Goal: Information Seeking & Learning: Learn about a topic

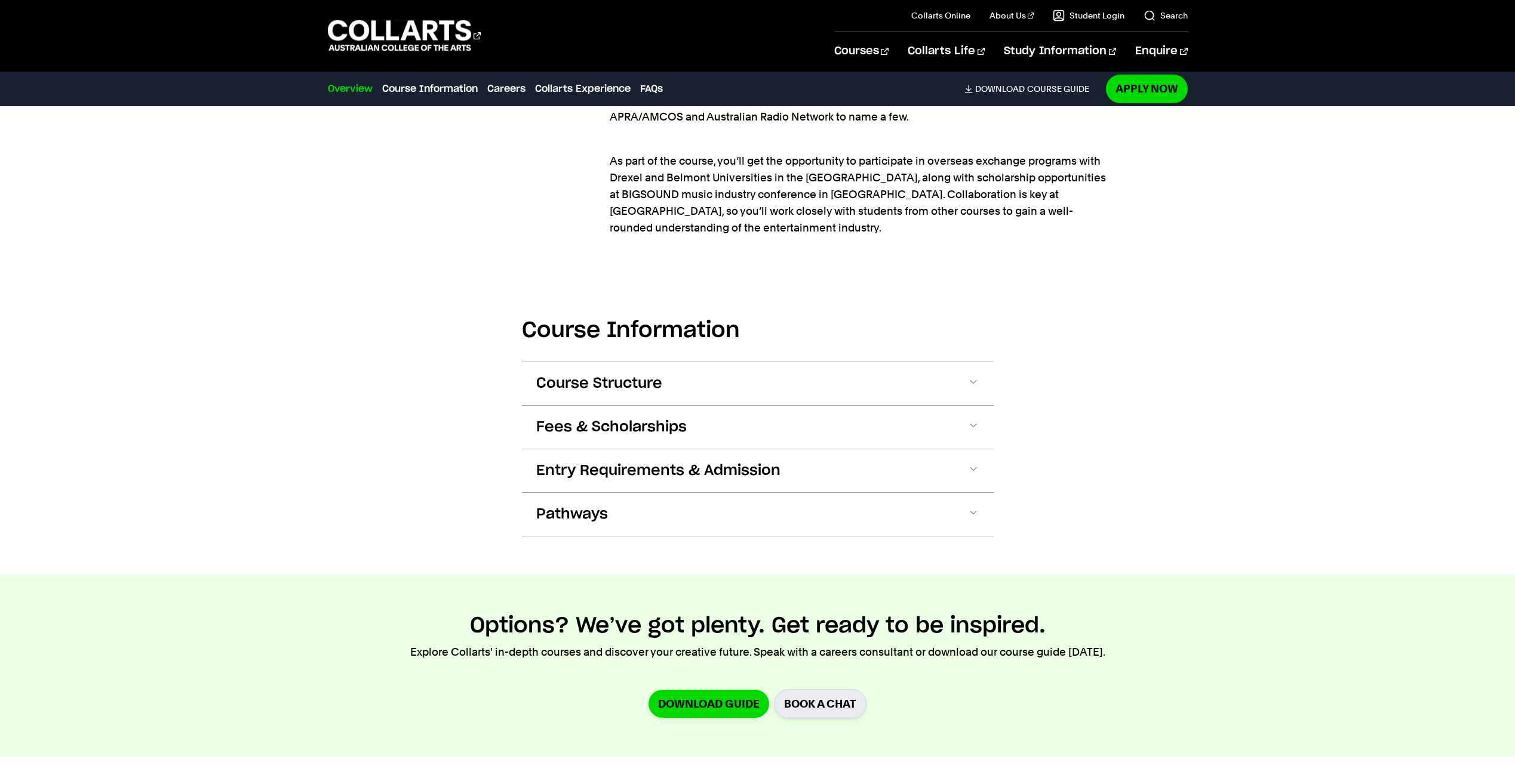
scroll to position [1493, 0]
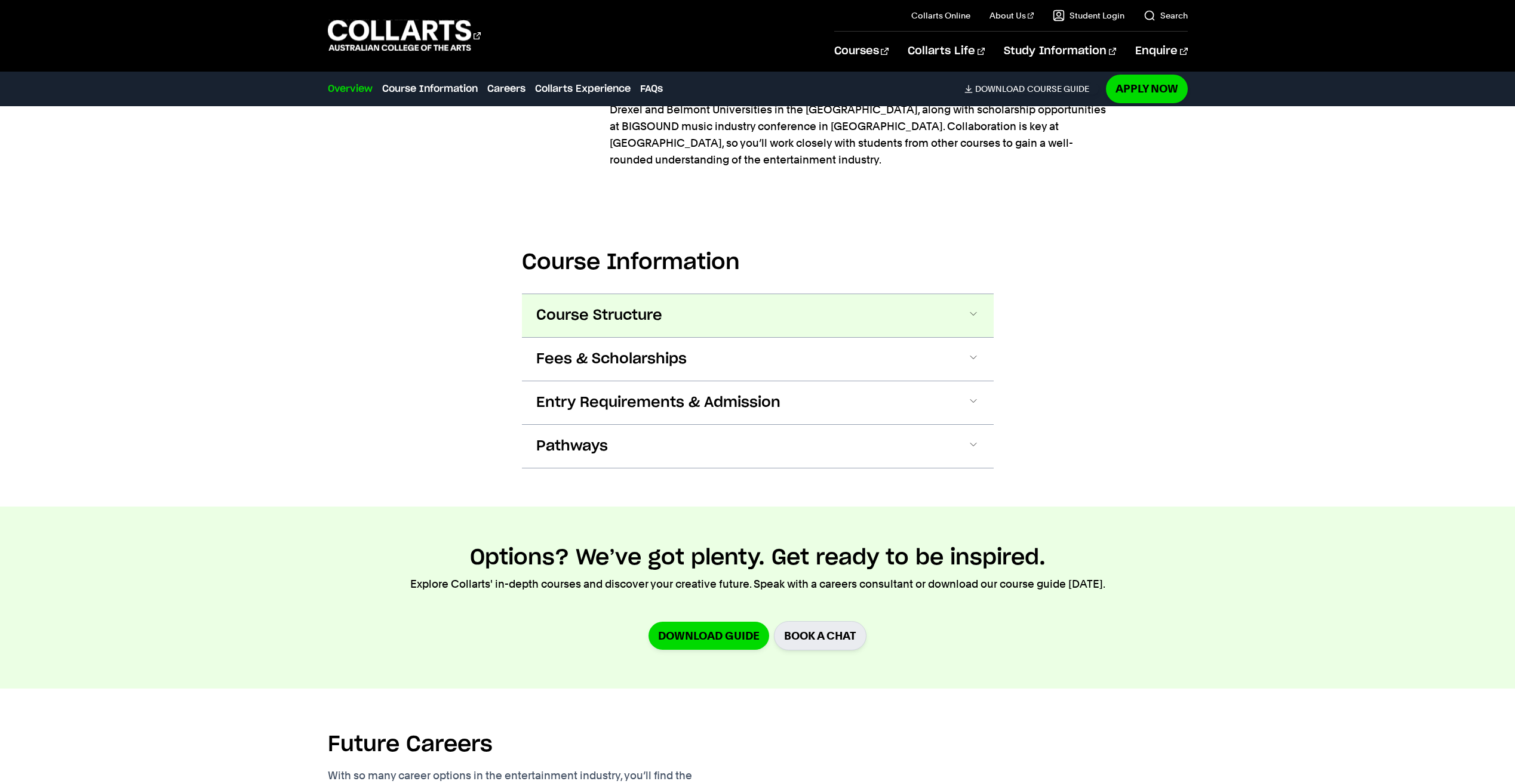
click at [0, 0] on span "Course Structure" at bounding box center [0, 0] width 0 height 0
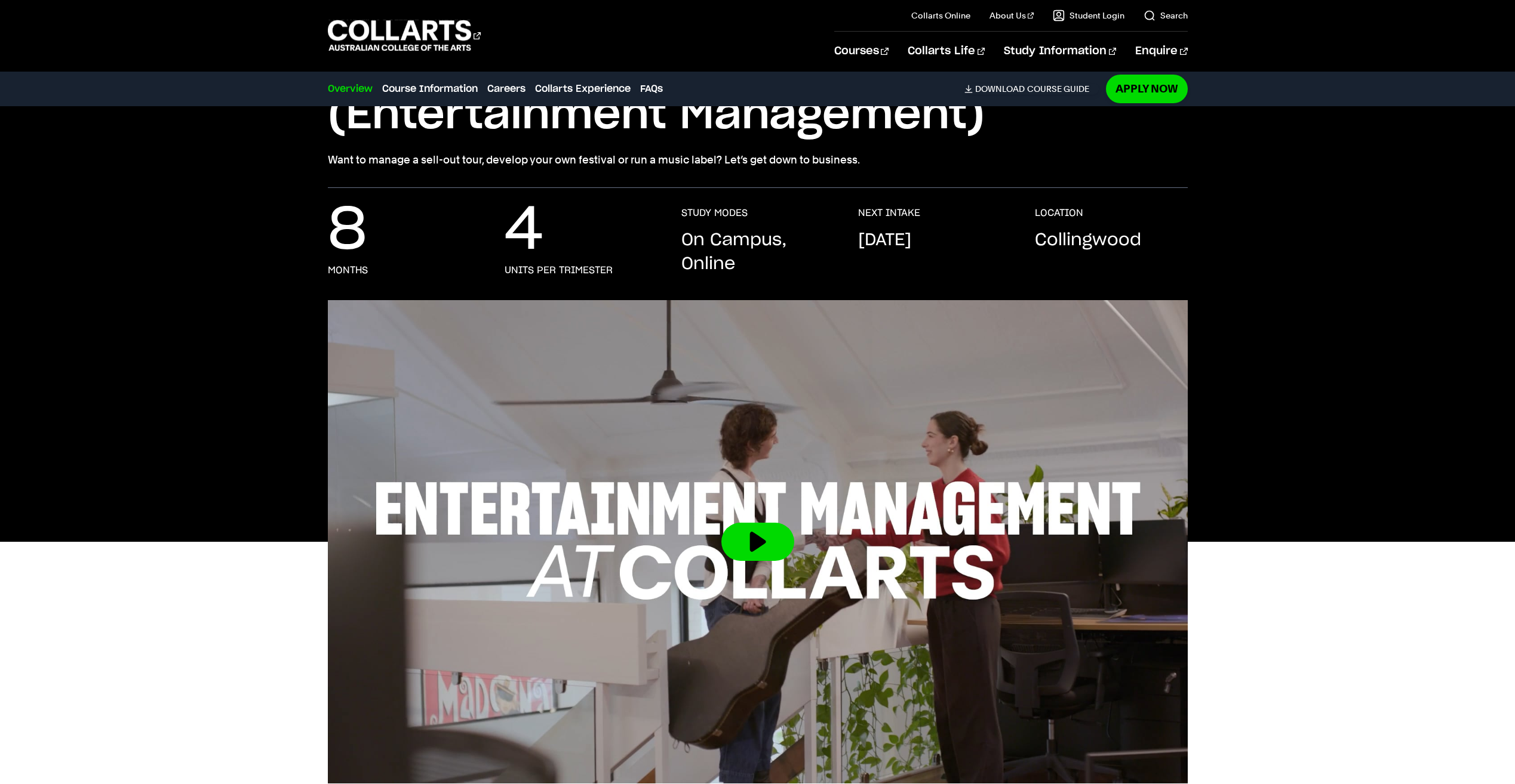
scroll to position [0, 0]
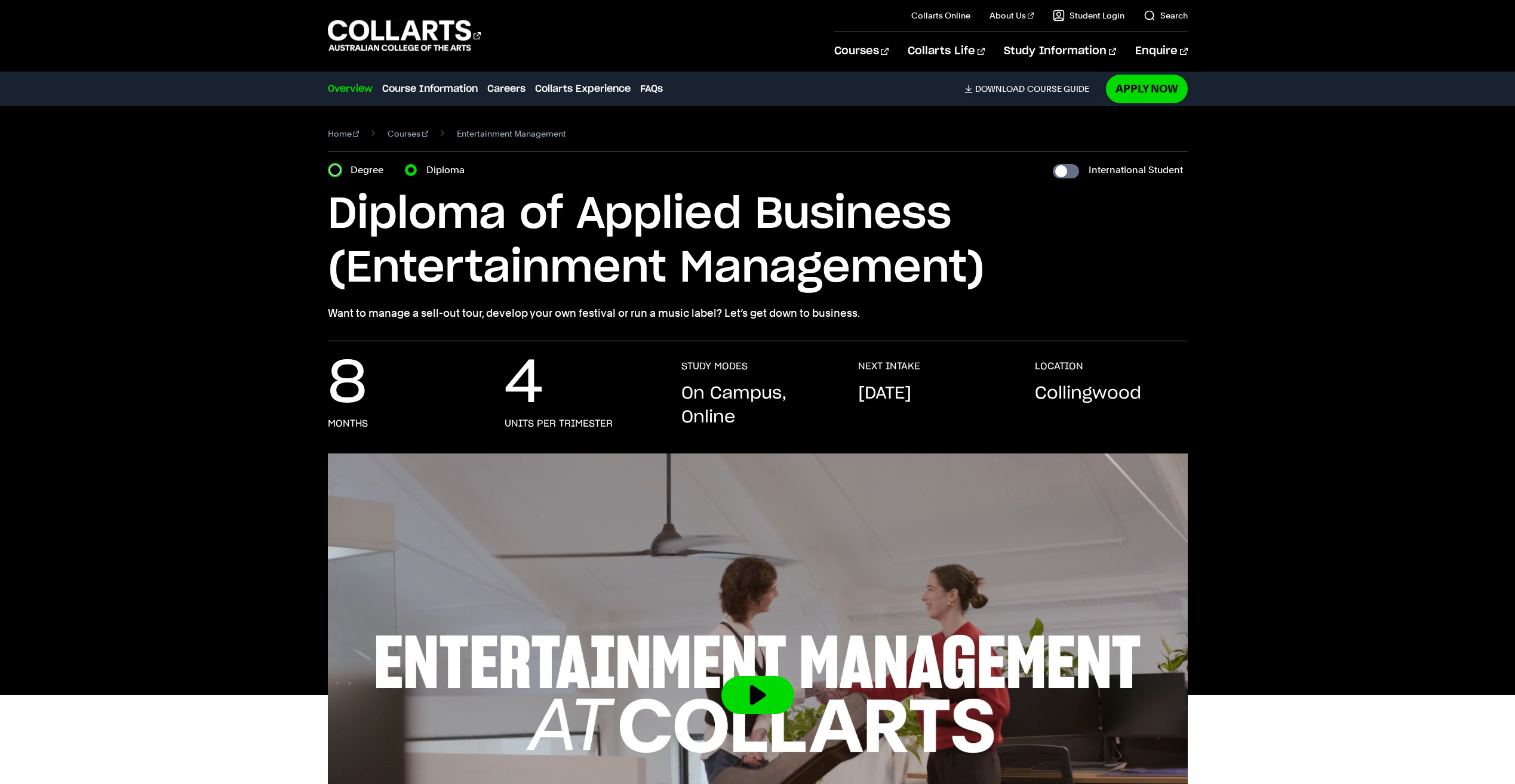
click at [331, 169] on input "Degree" at bounding box center [335, 170] width 12 height 12
radio input "true"
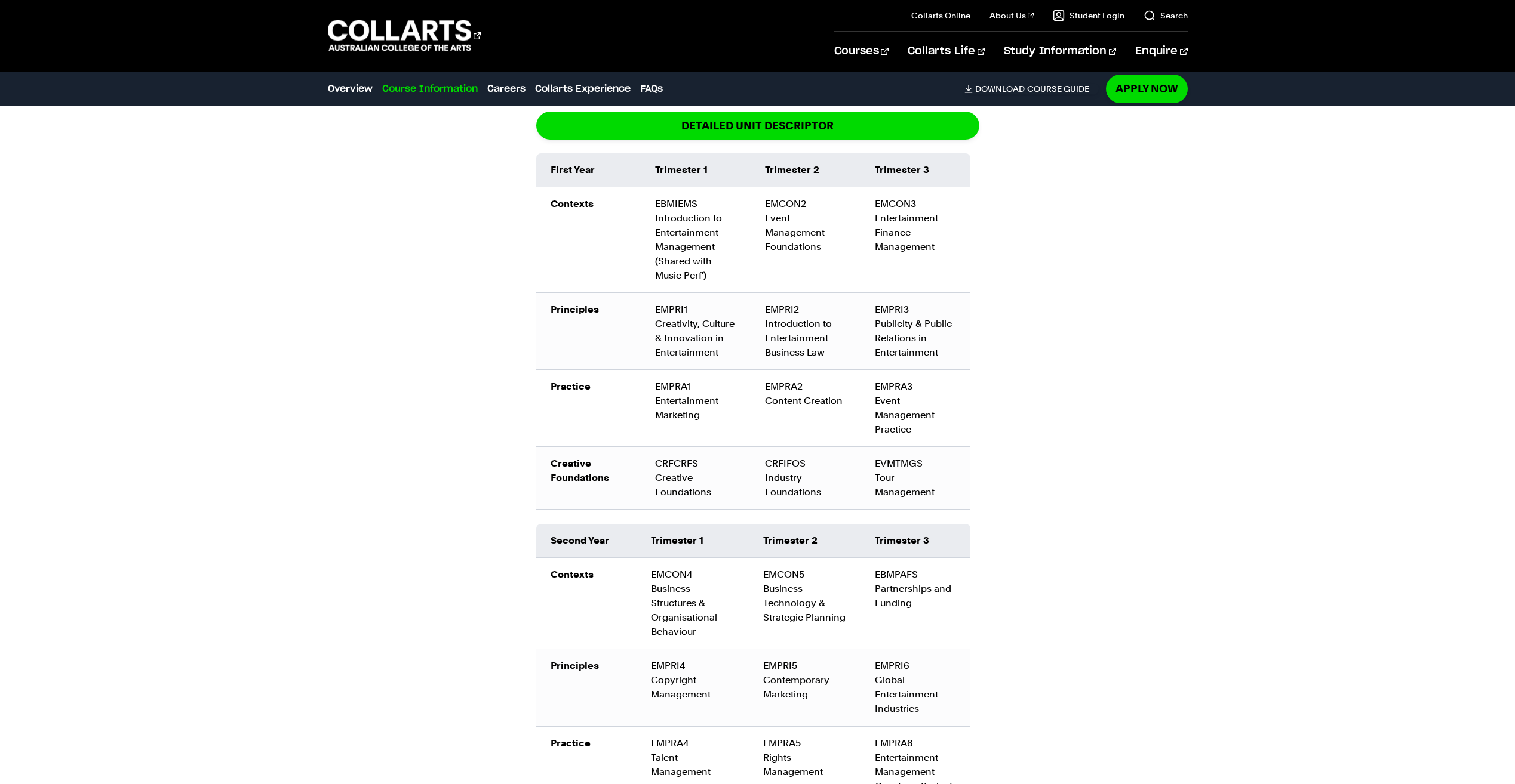
scroll to position [1791, 0]
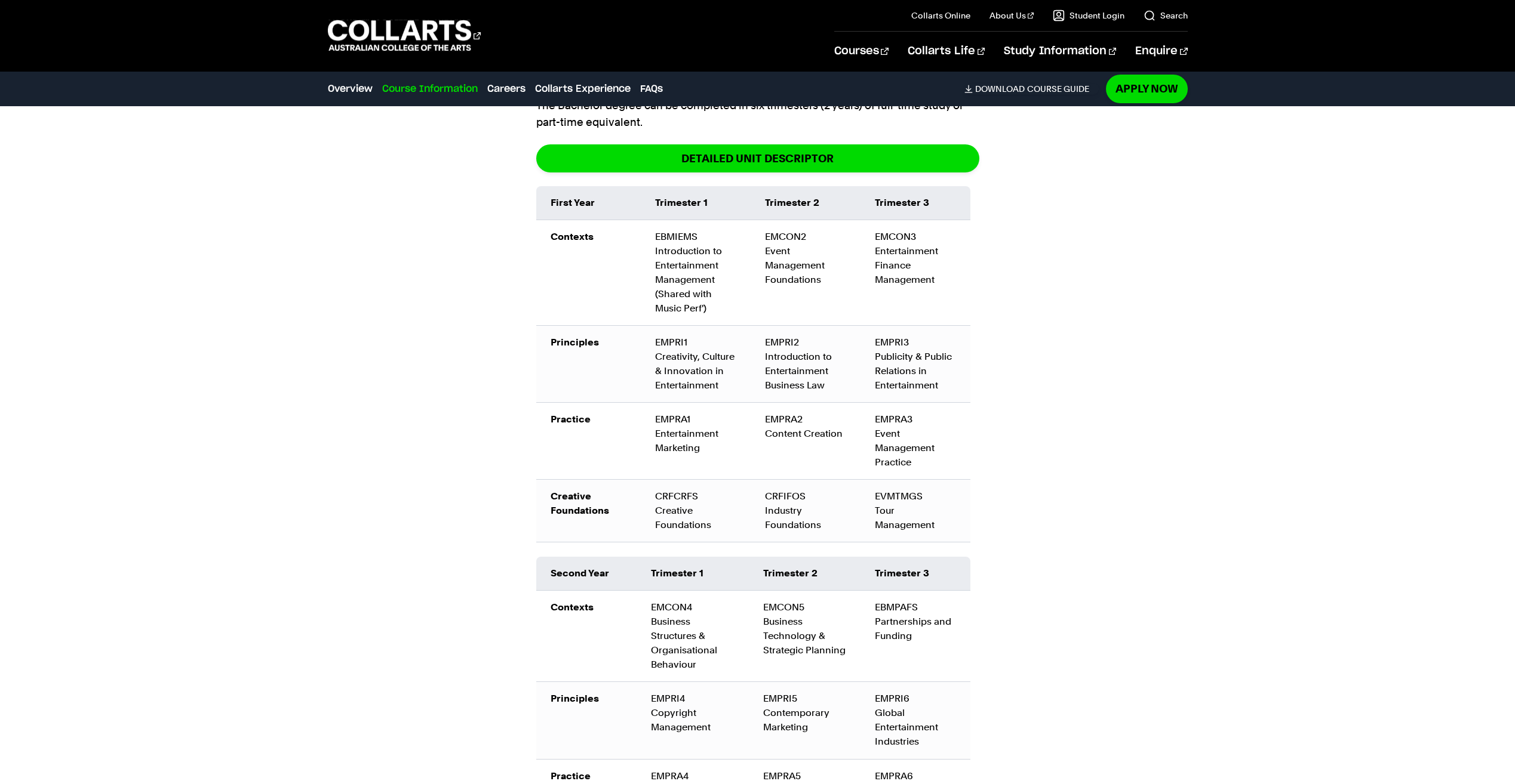
click at [386, 365] on div "Course Information Course Structure Bachelor of Applied Business (Entertainment…" at bounding box center [757, 534] width 1118 height 1256
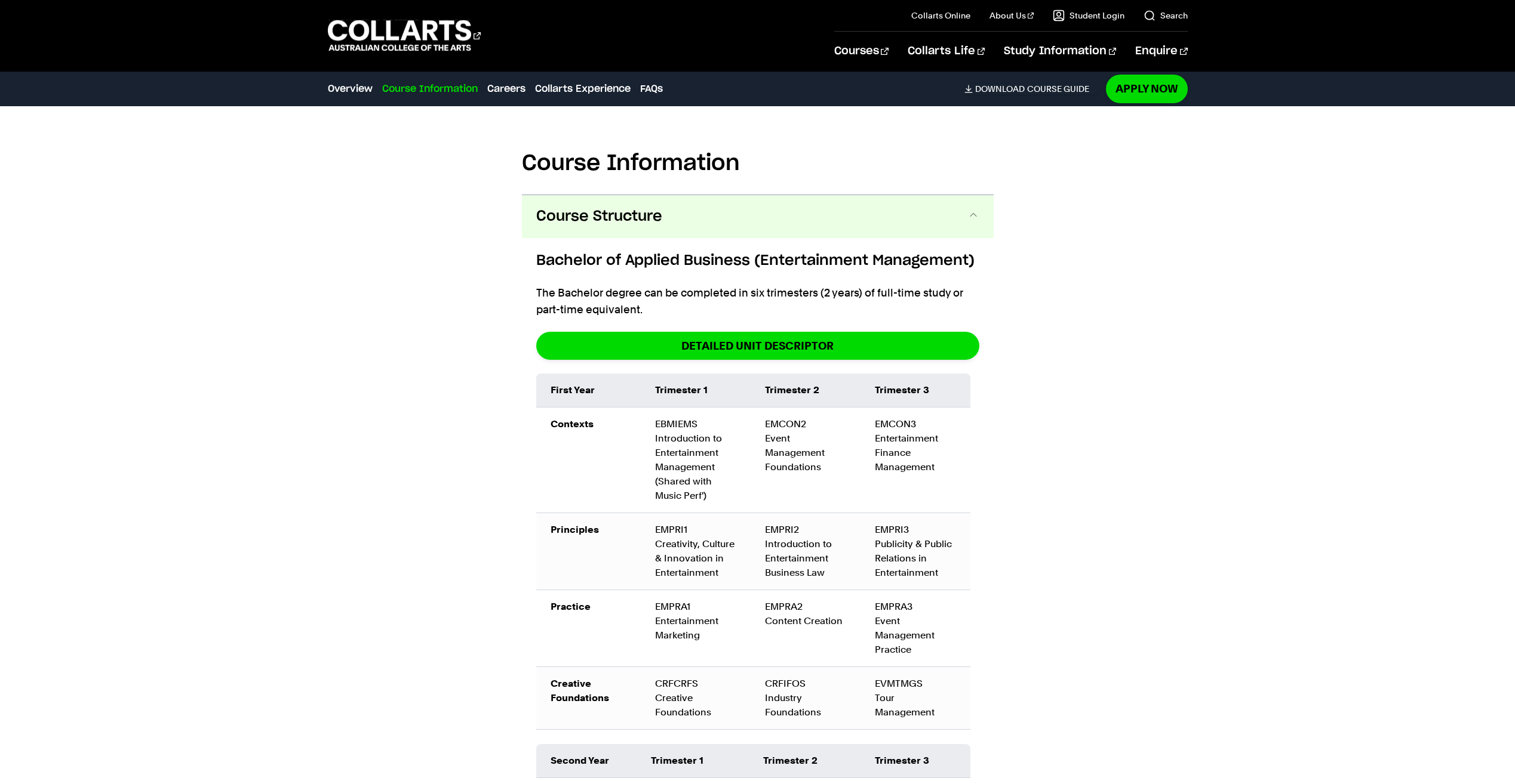
scroll to position [1552, 0]
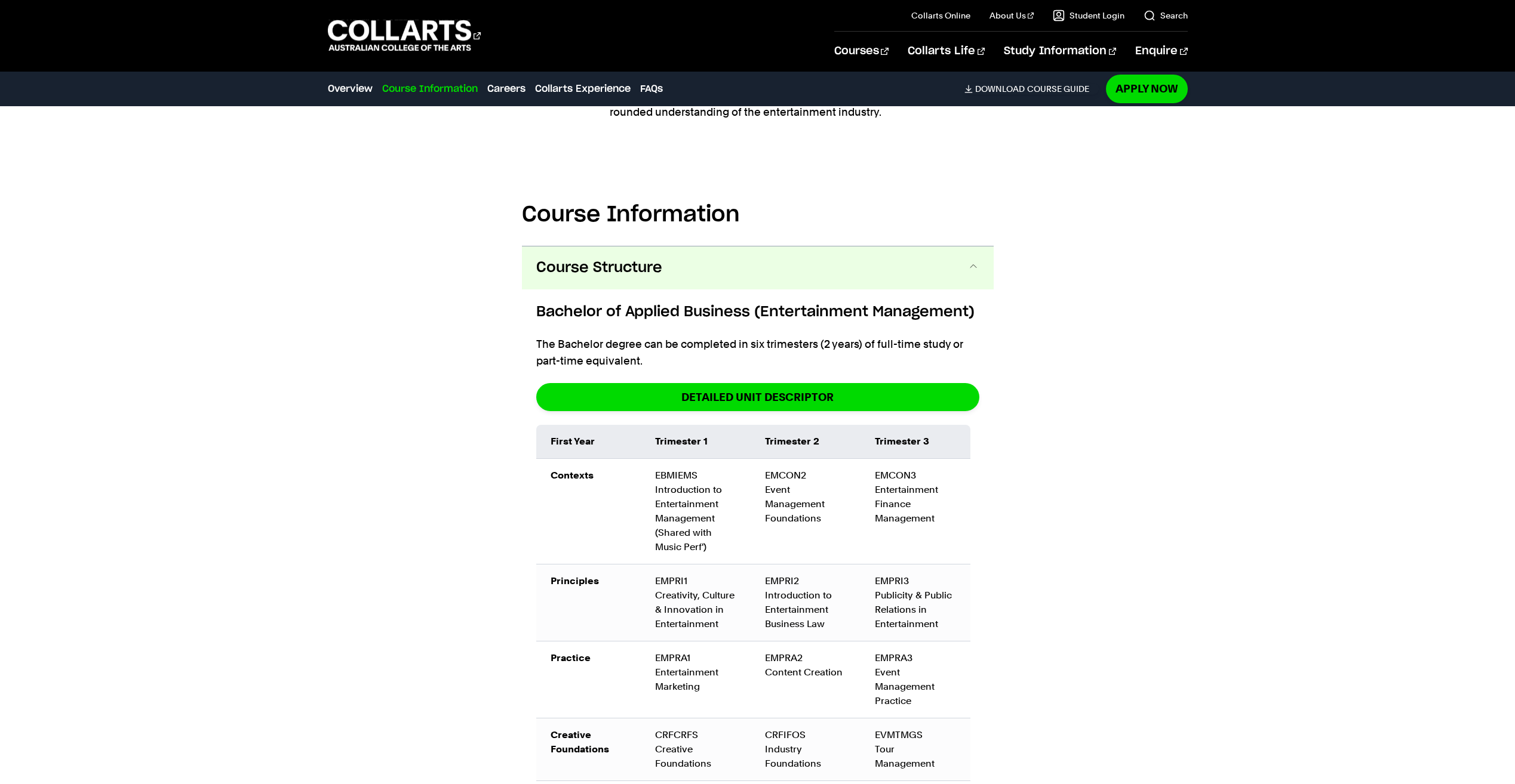
click at [288, 494] on div "Course Information Course Structure Bachelor of Applied Business (Entertainment…" at bounding box center [757, 773] width 1118 height 1256
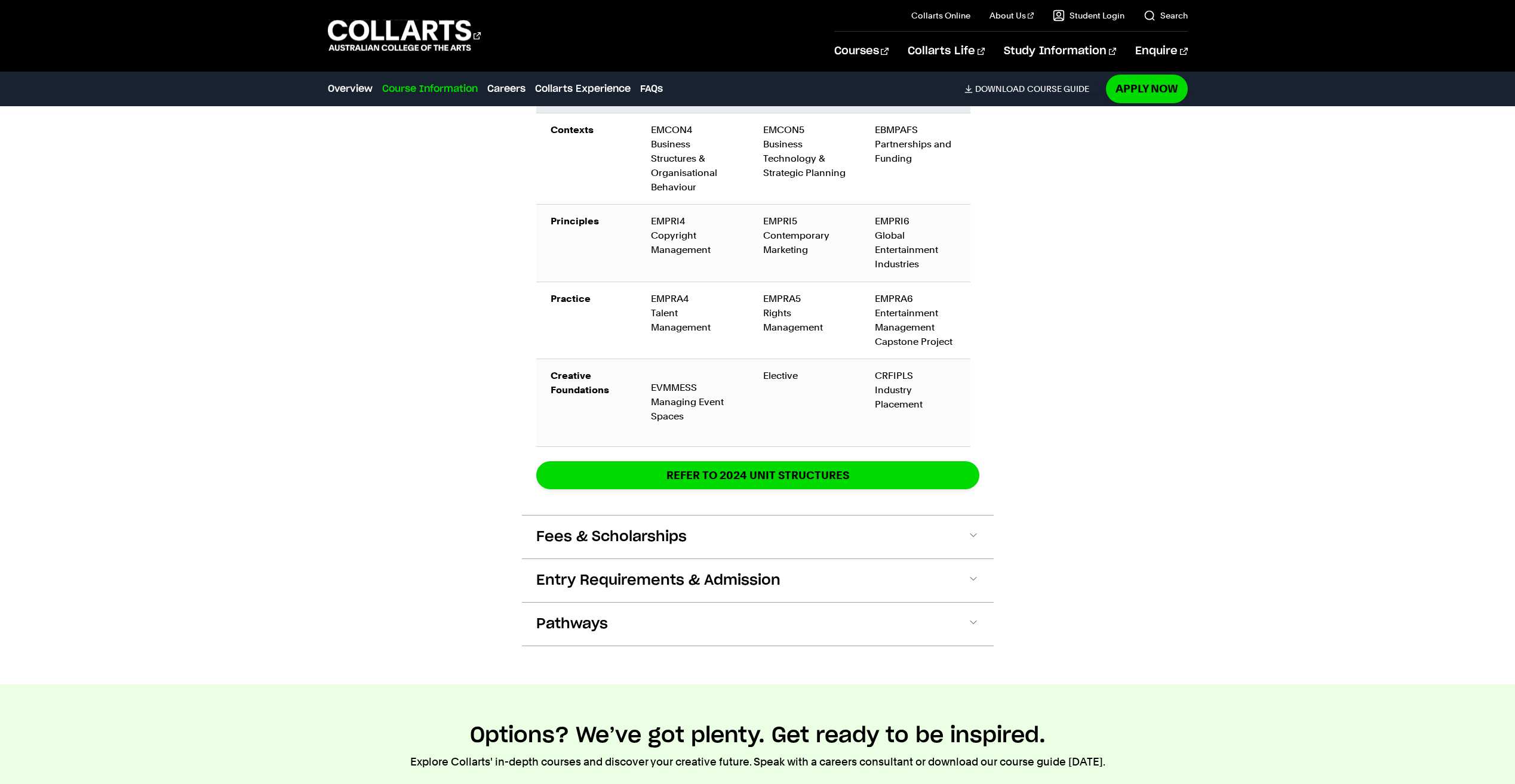
scroll to position [2208, 0]
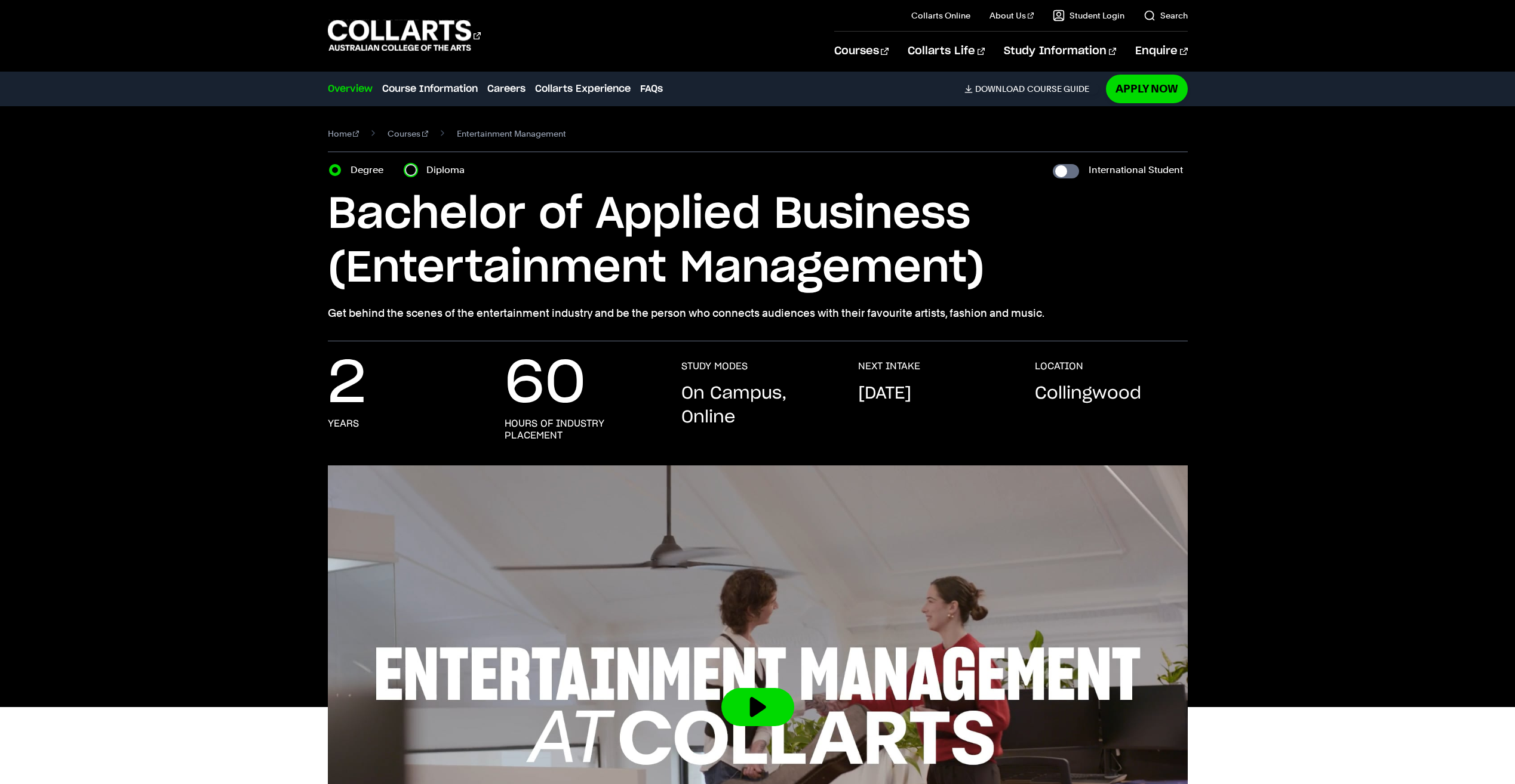
click at [409, 171] on input "Diploma" at bounding box center [411, 170] width 12 height 12
radio input "true"
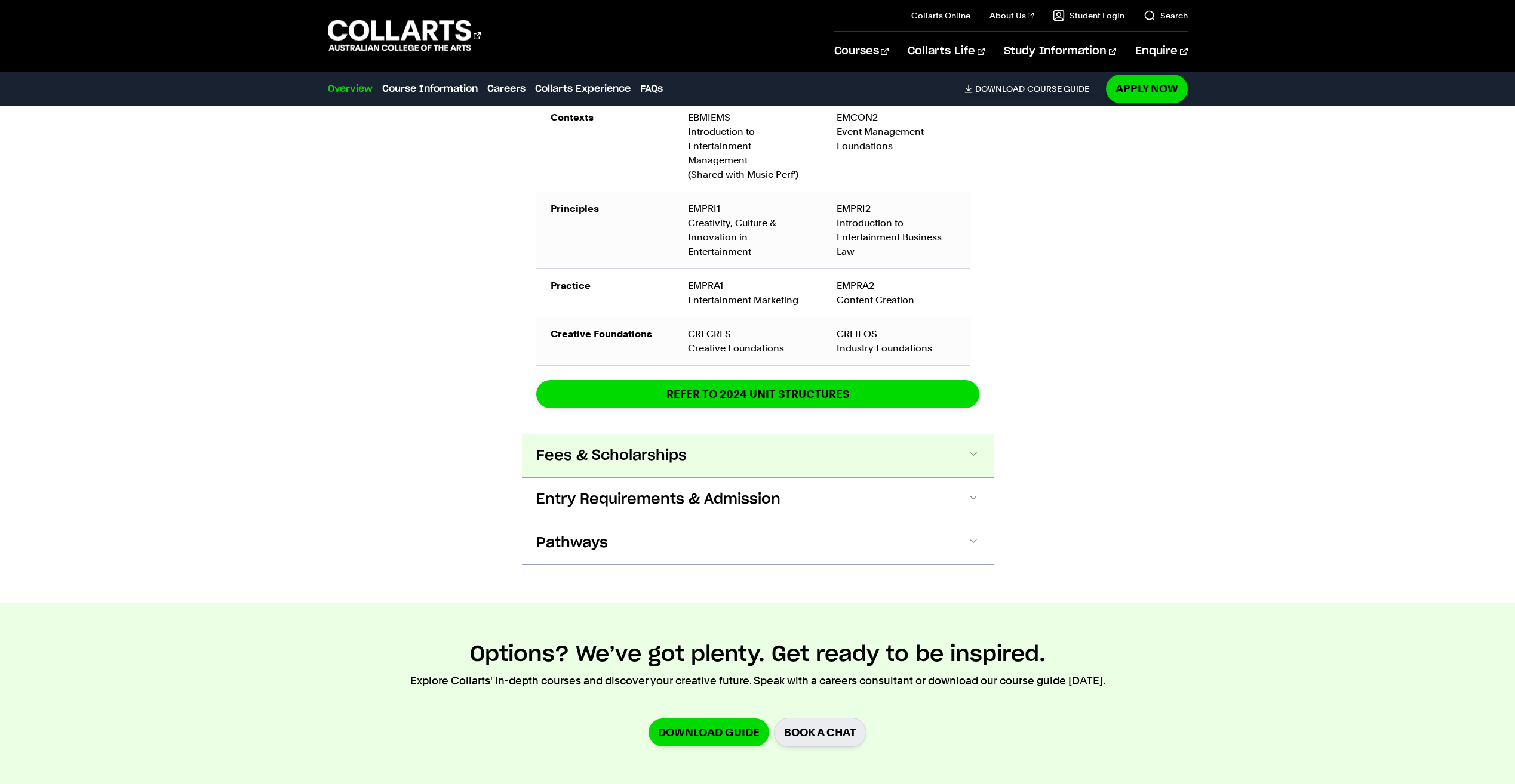
click at [0, 0] on span "Fees & Scholarships" at bounding box center [0, 0] width 0 height 0
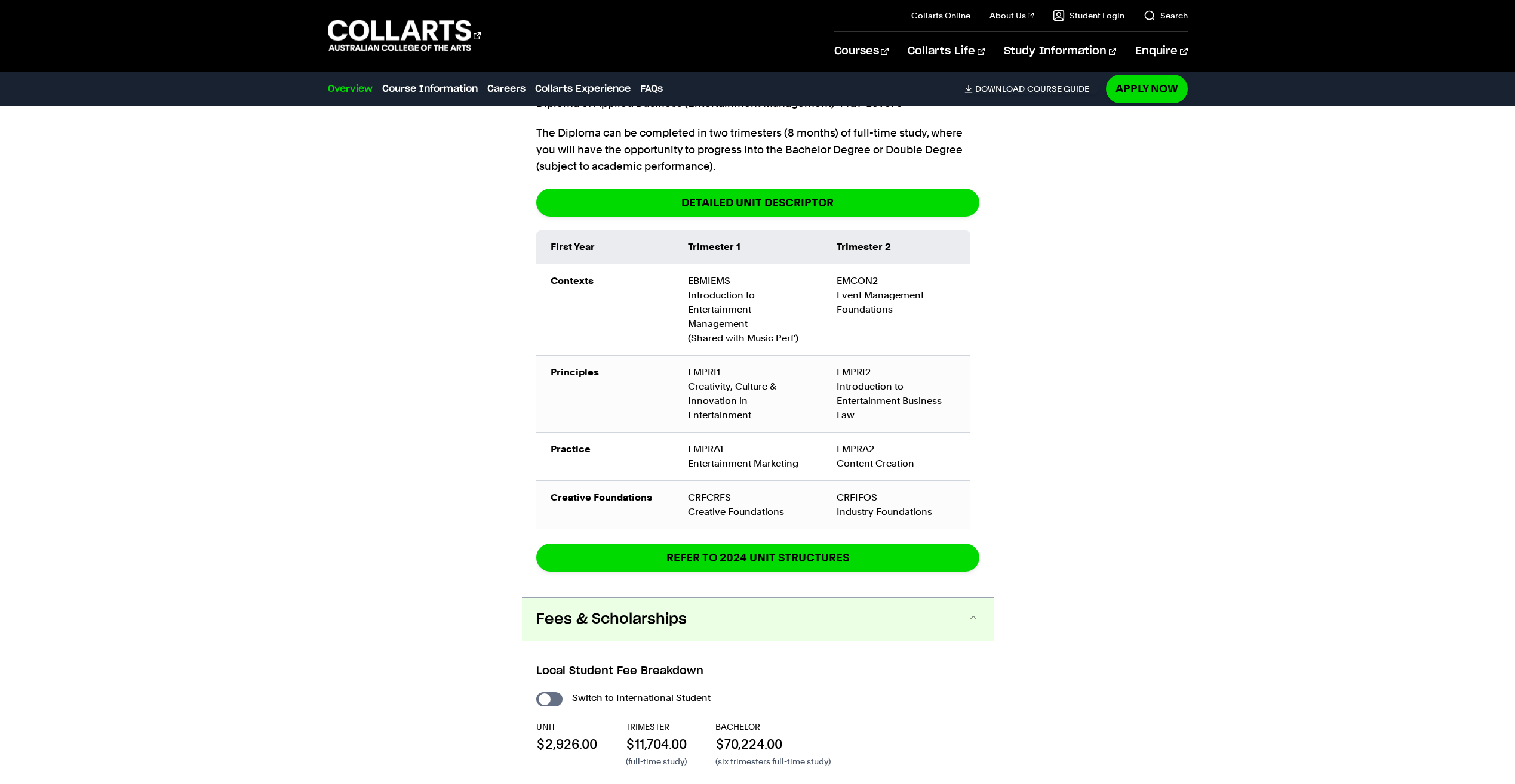
scroll to position [1845, 0]
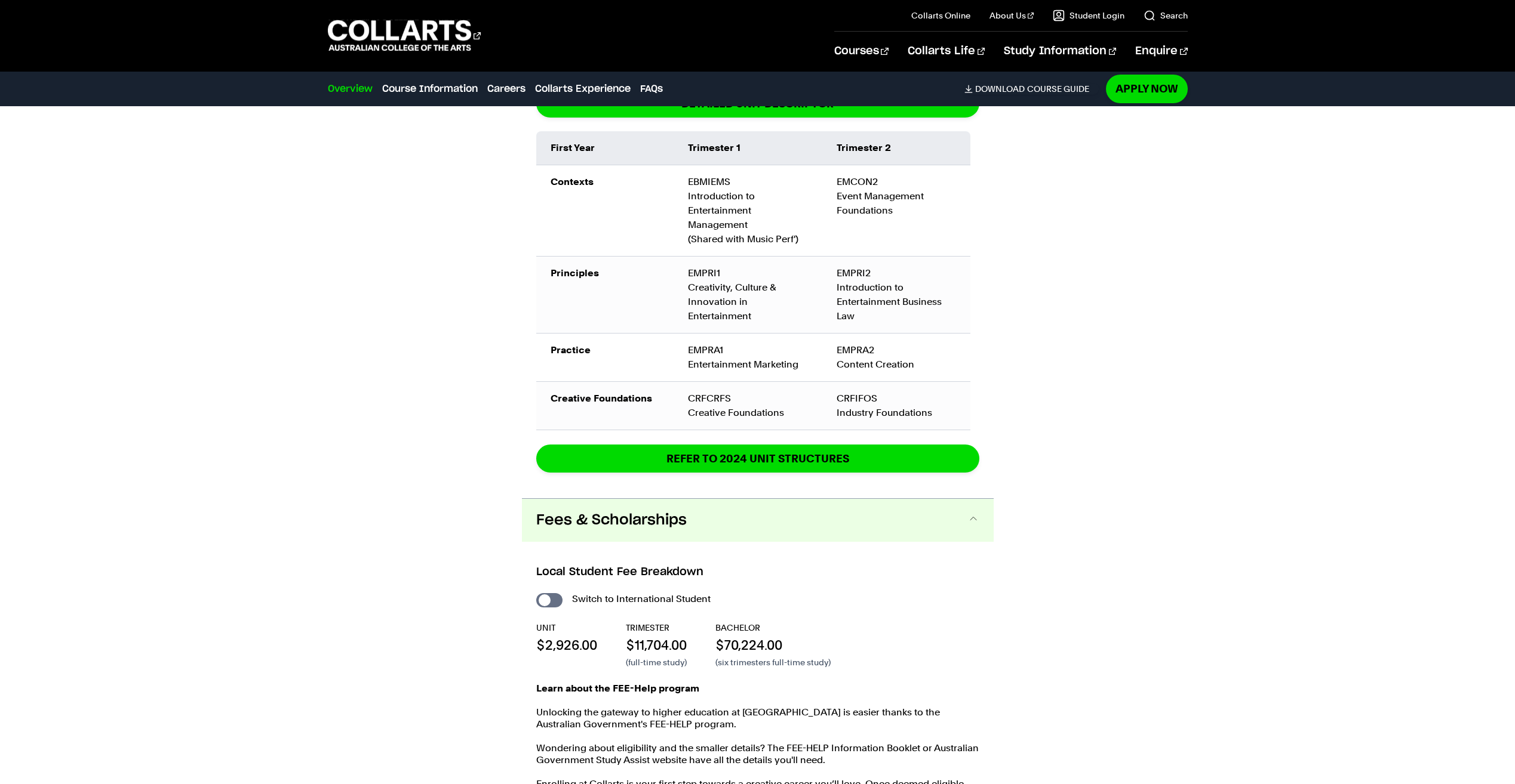
click at [1126, 543] on div "Course Information Course Structure Diploma of Applied Business (Entertainment …" at bounding box center [757, 413] width 1118 height 1148
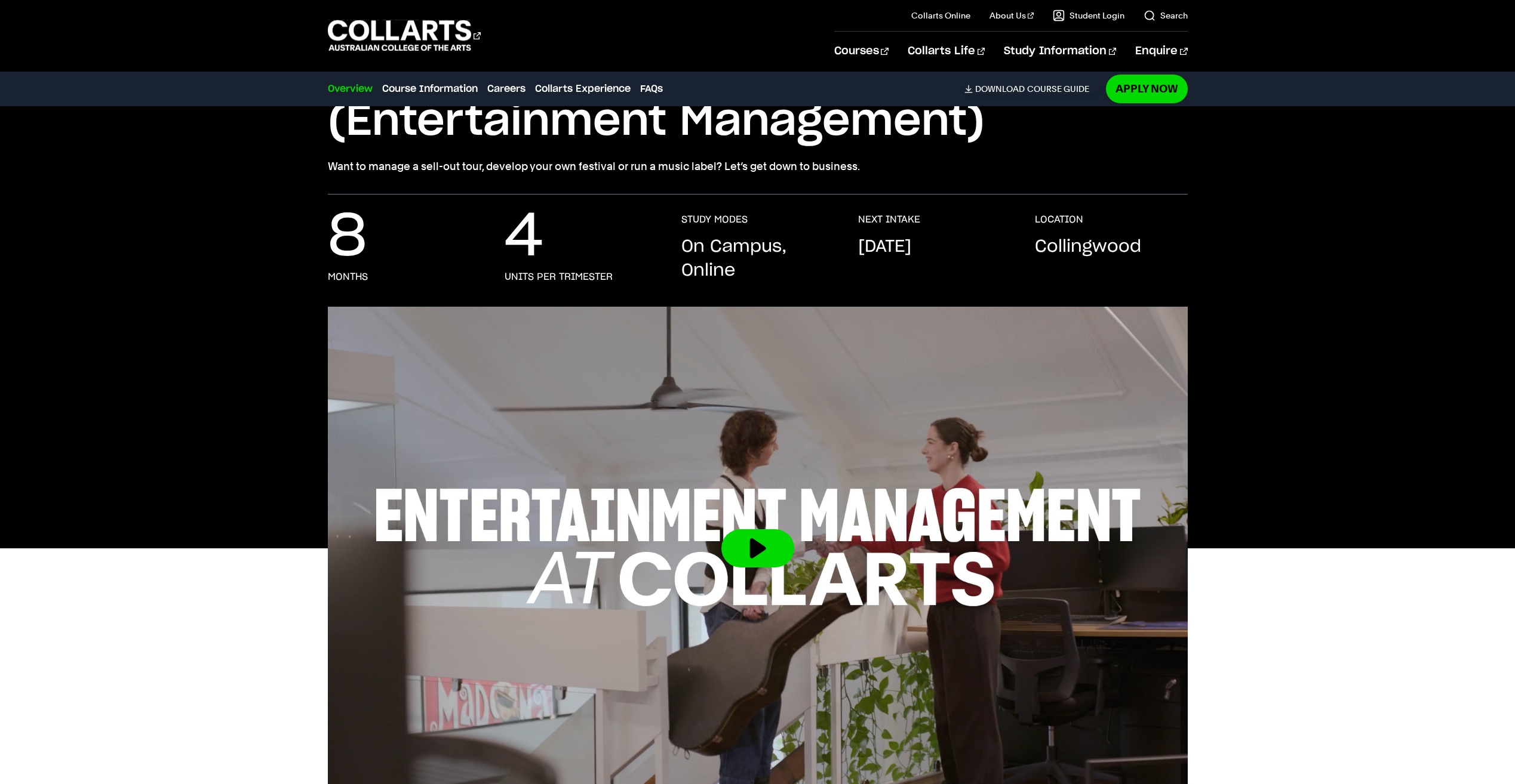
scroll to position [0, 0]
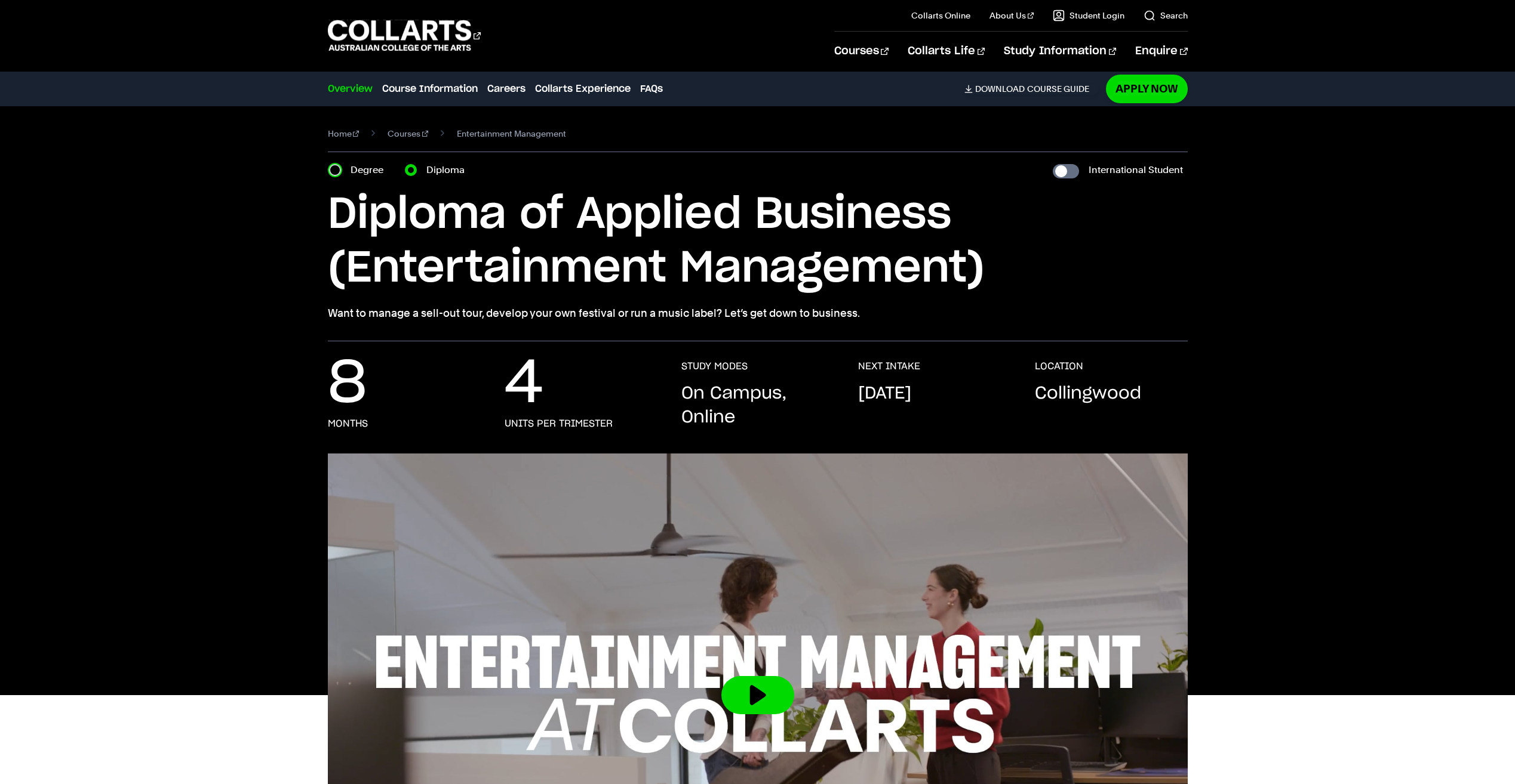
click at [335, 168] on input "Degree" at bounding box center [335, 170] width 12 height 12
radio input "true"
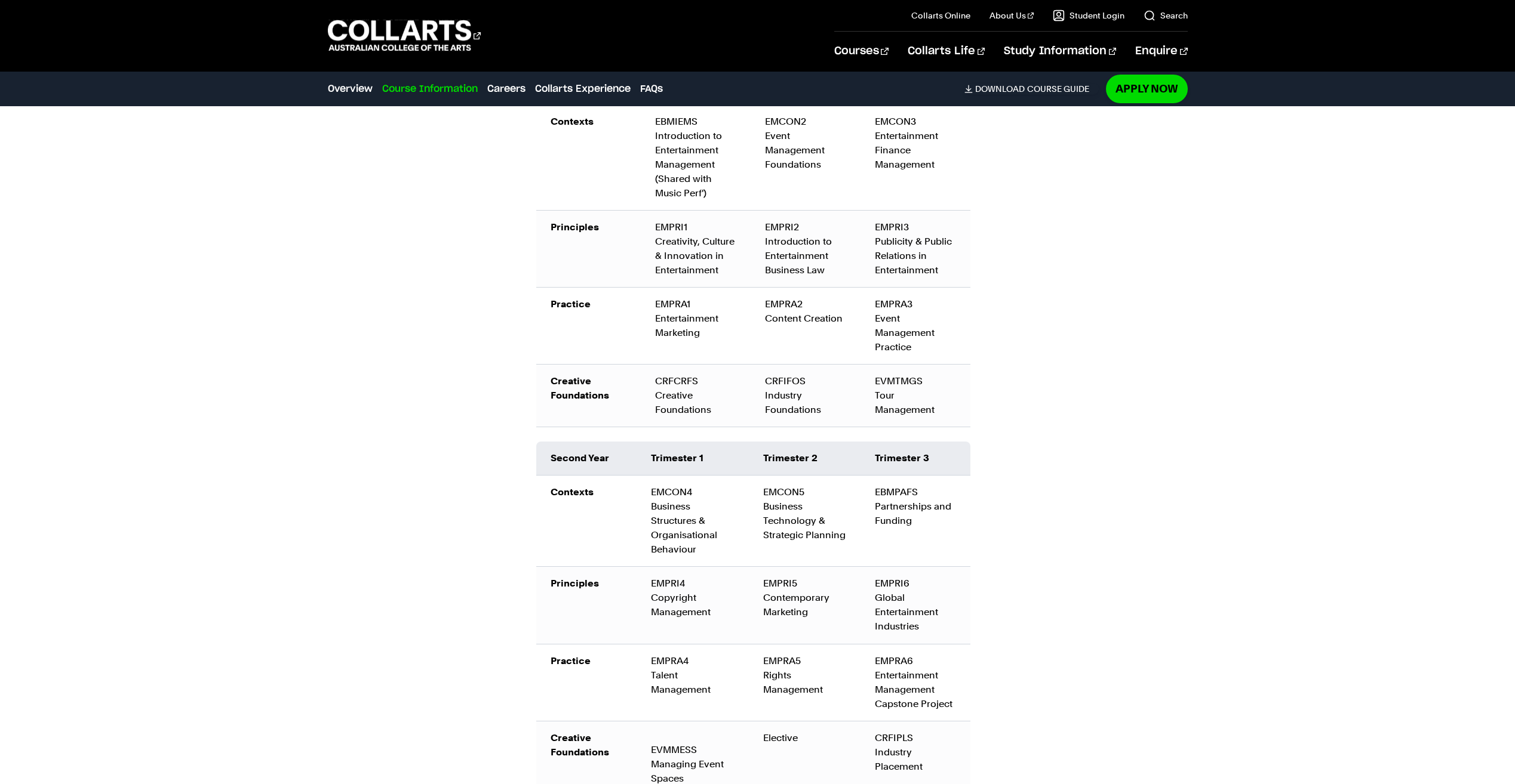
scroll to position [2208, 0]
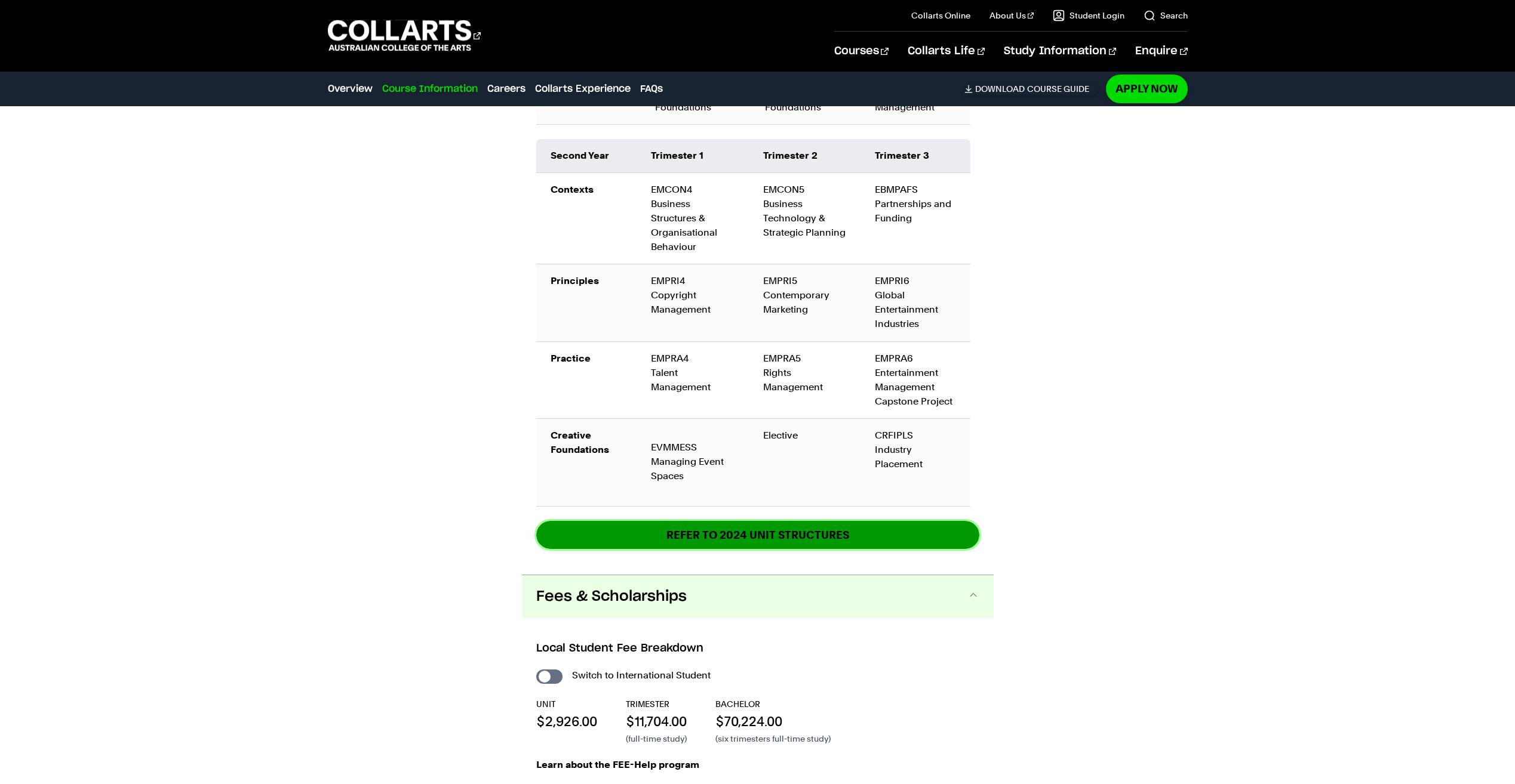
click at [604, 521] on link "REFER TO 2024 unit structures" at bounding box center [757, 535] width 443 height 28
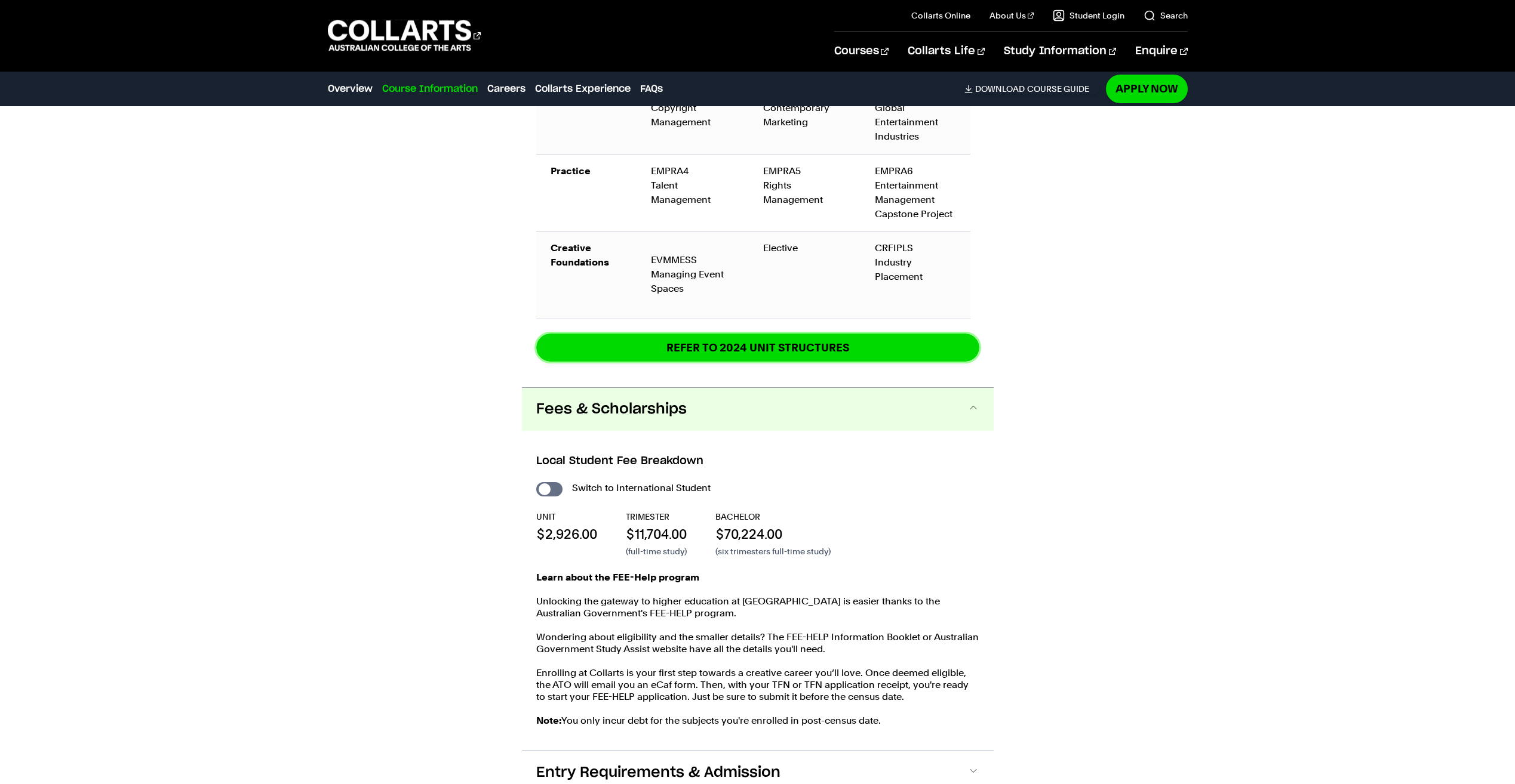
scroll to position [2746, 0]
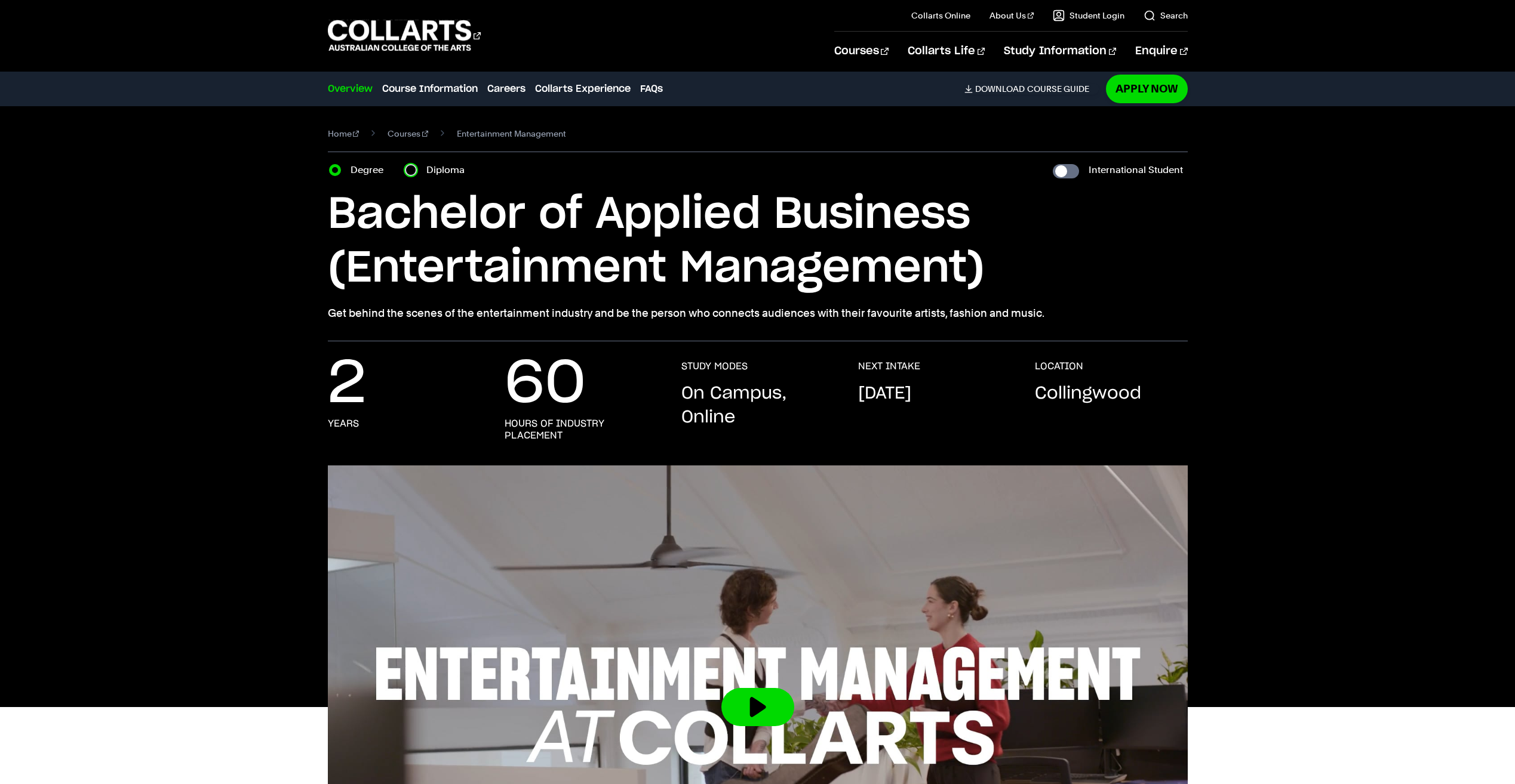
click at [410, 170] on input "Diploma" at bounding box center [411, 170] width 12 height 12
radio input "true"
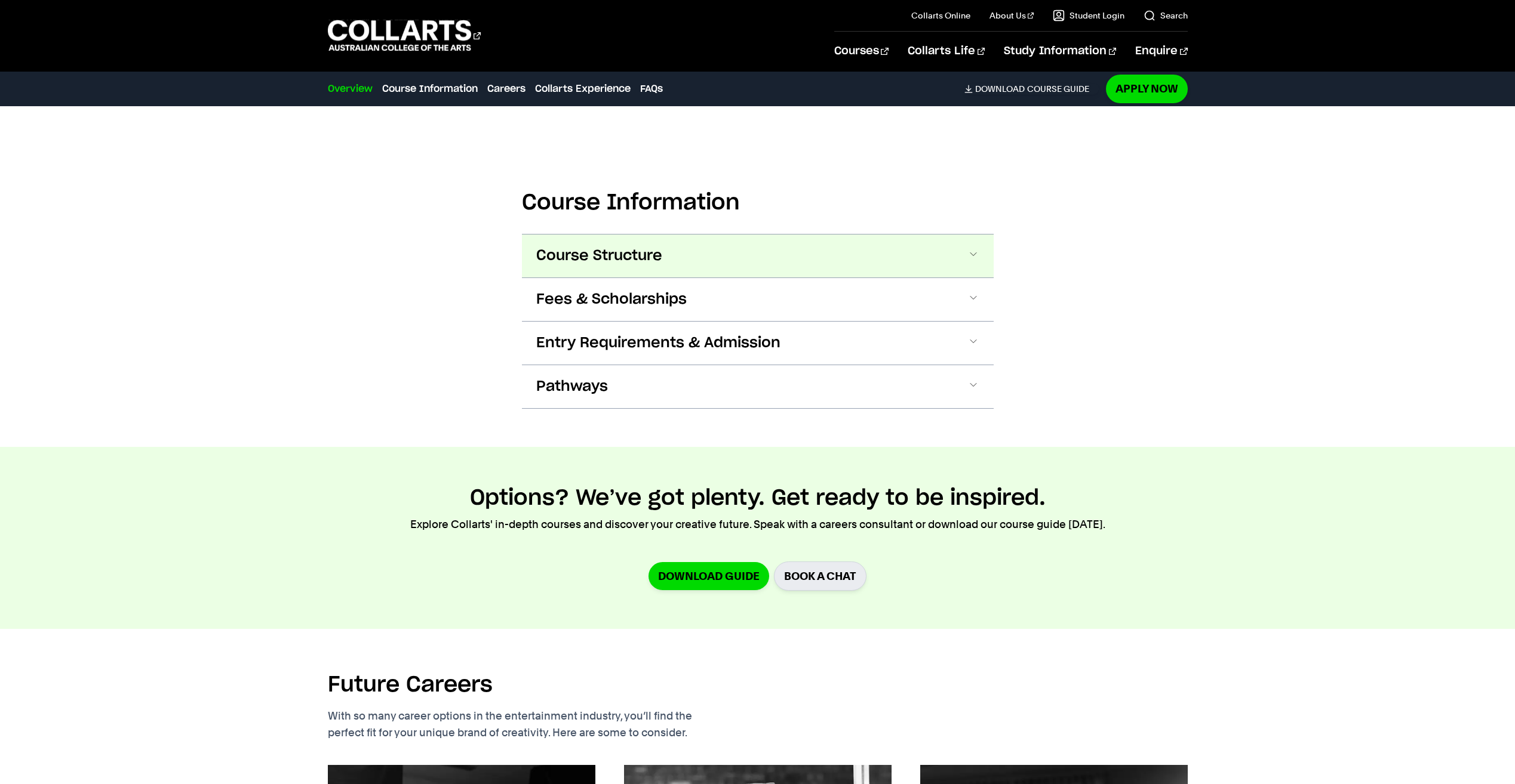
click at [0, 0] on span "Course Structure" at bounding box center [0, 0] width 0 height 0
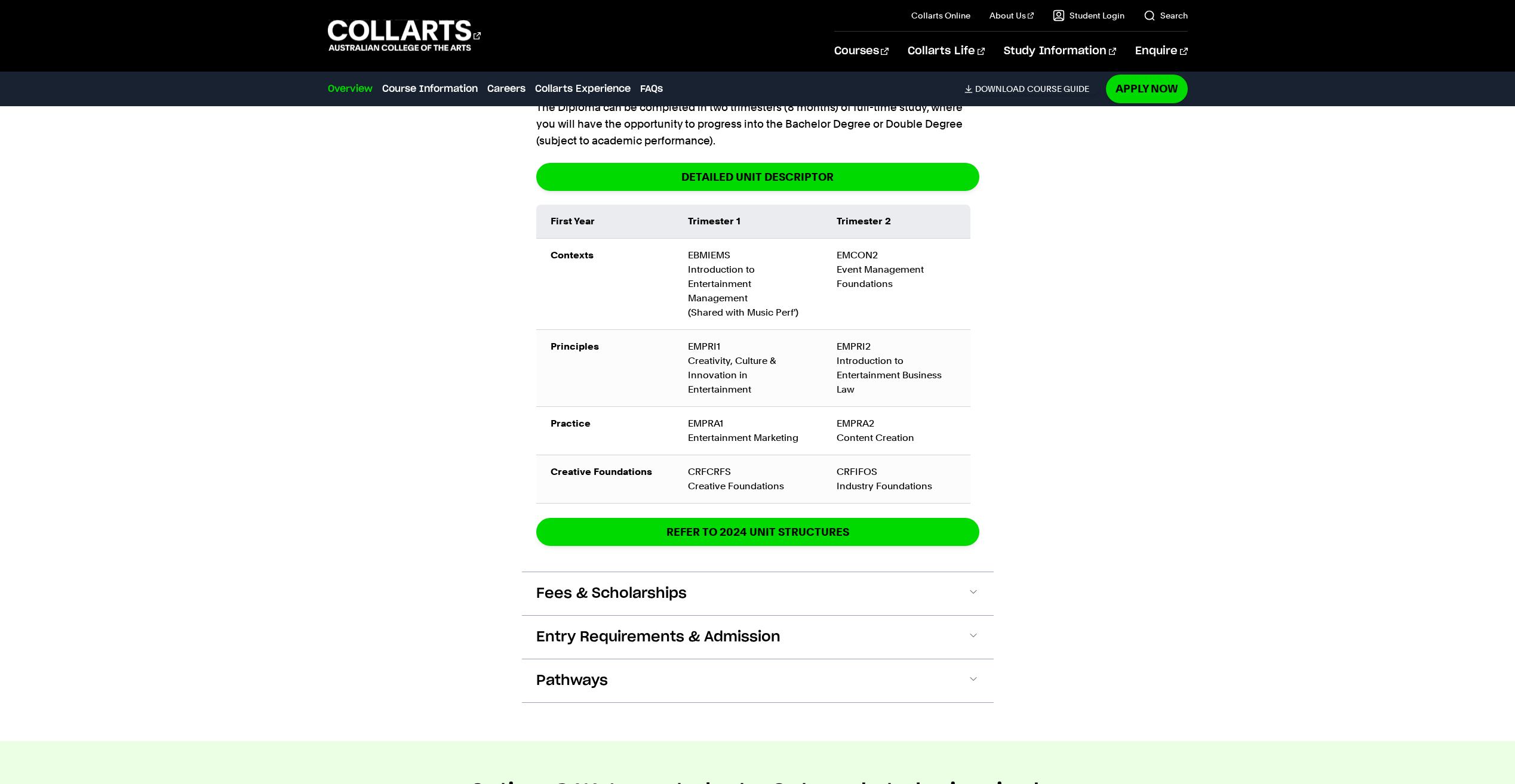
scroll to position [1765, 0]
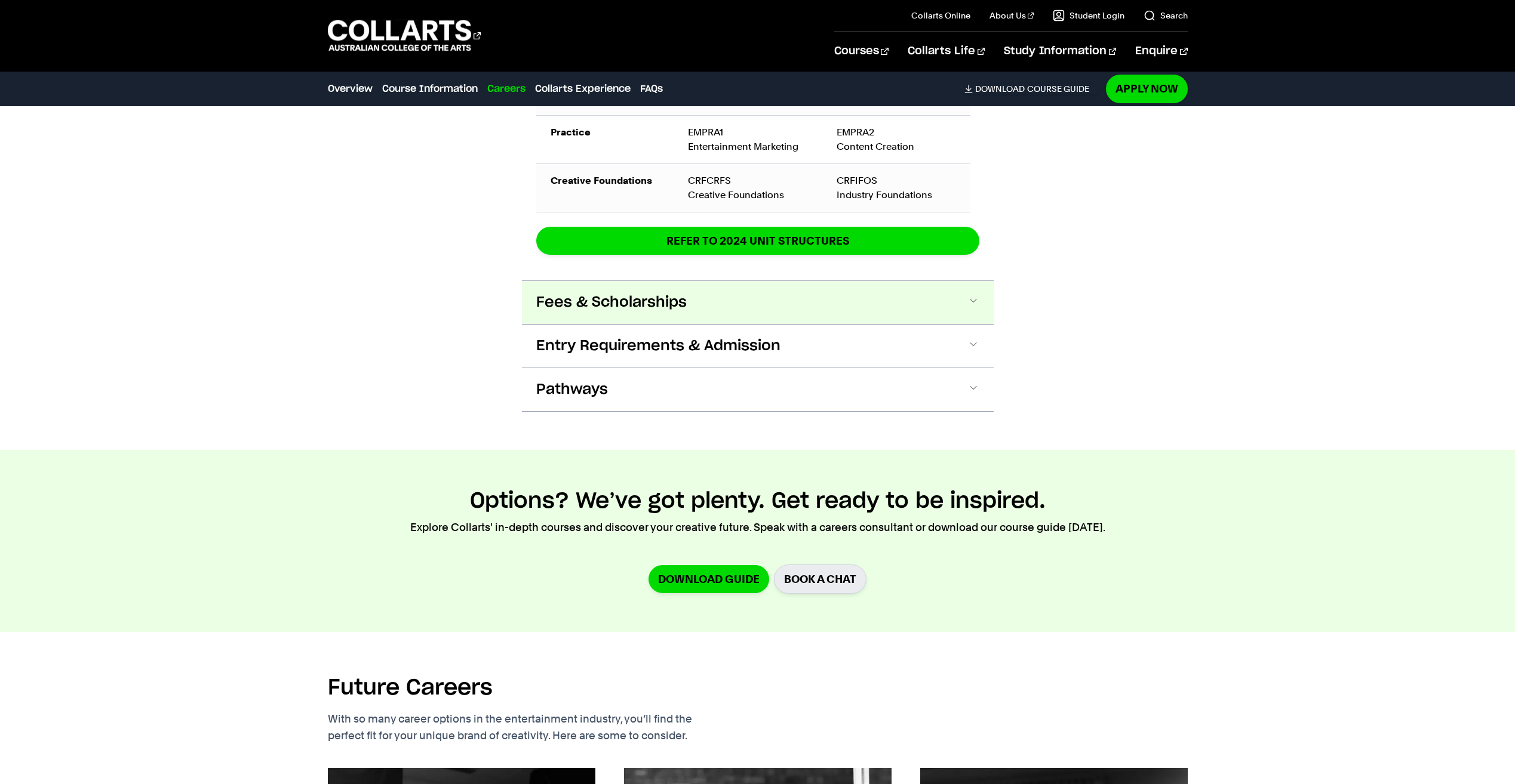
click at [0, 0] on button "Fees & Scholarships" at bounding box center [0, 0] width 0 height 0
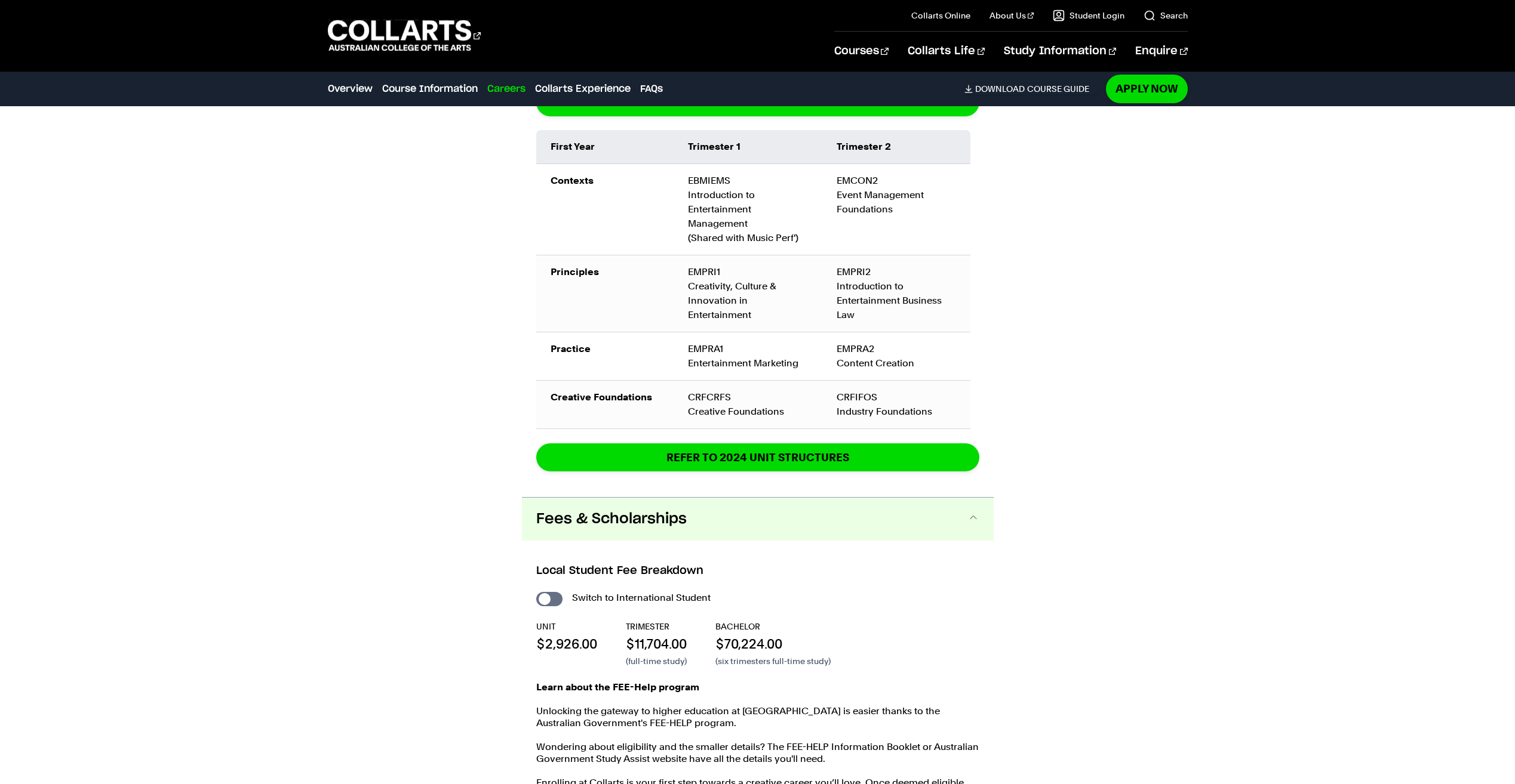
scroll to position [1786, 0]
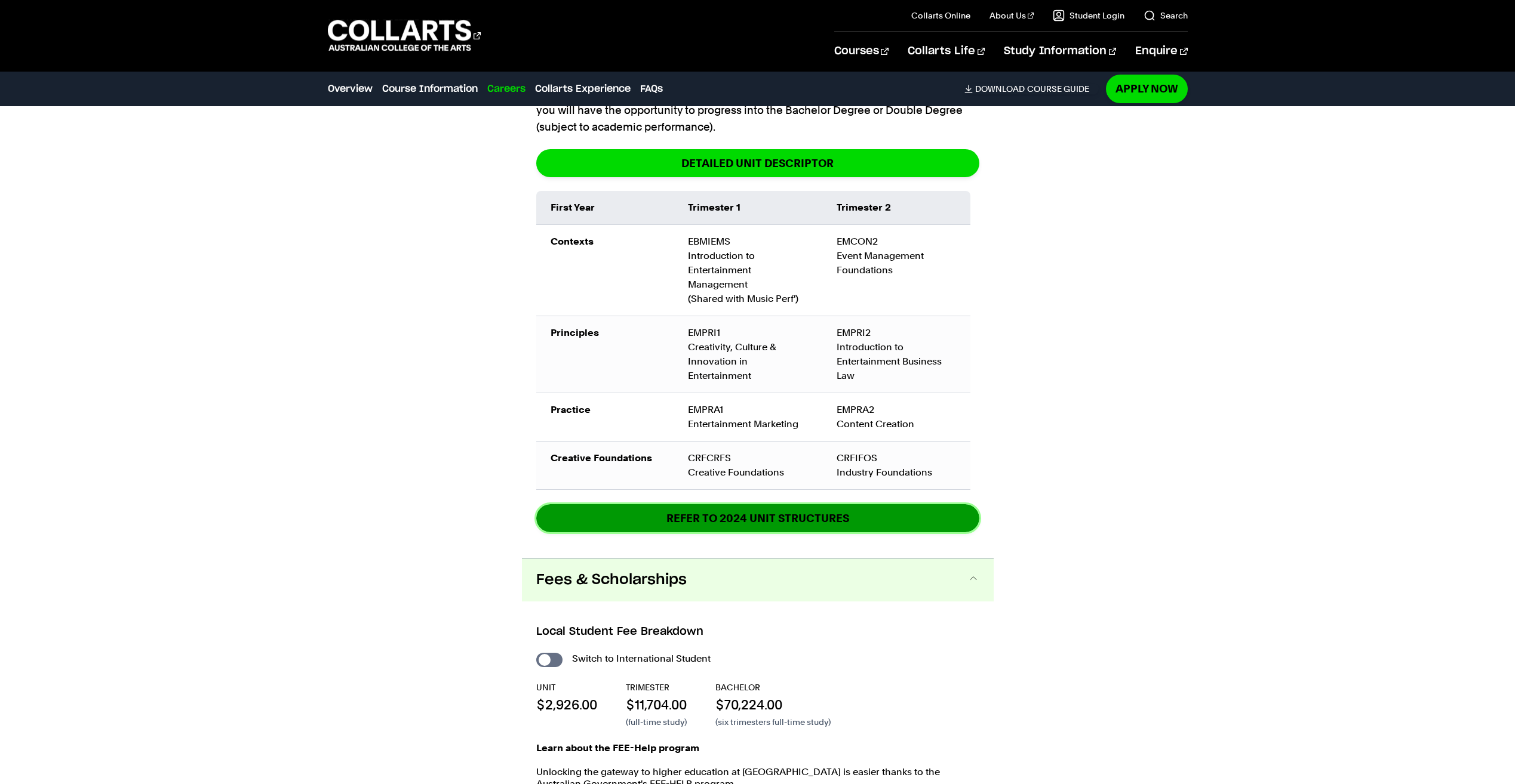
click at [677, 504] on link "REFER TO 2024 unit structures" at bounding box center [757, 518] width 443 height 28
click at [341, 300] on div "Course Information Course Structure Diploma of Applied Business (Entertainment …" at bounding box center [757, 473] width 1118 height 1148
click at [420, 87] on link "Course Information" at bounding box center [430, 89] width 96 height 15
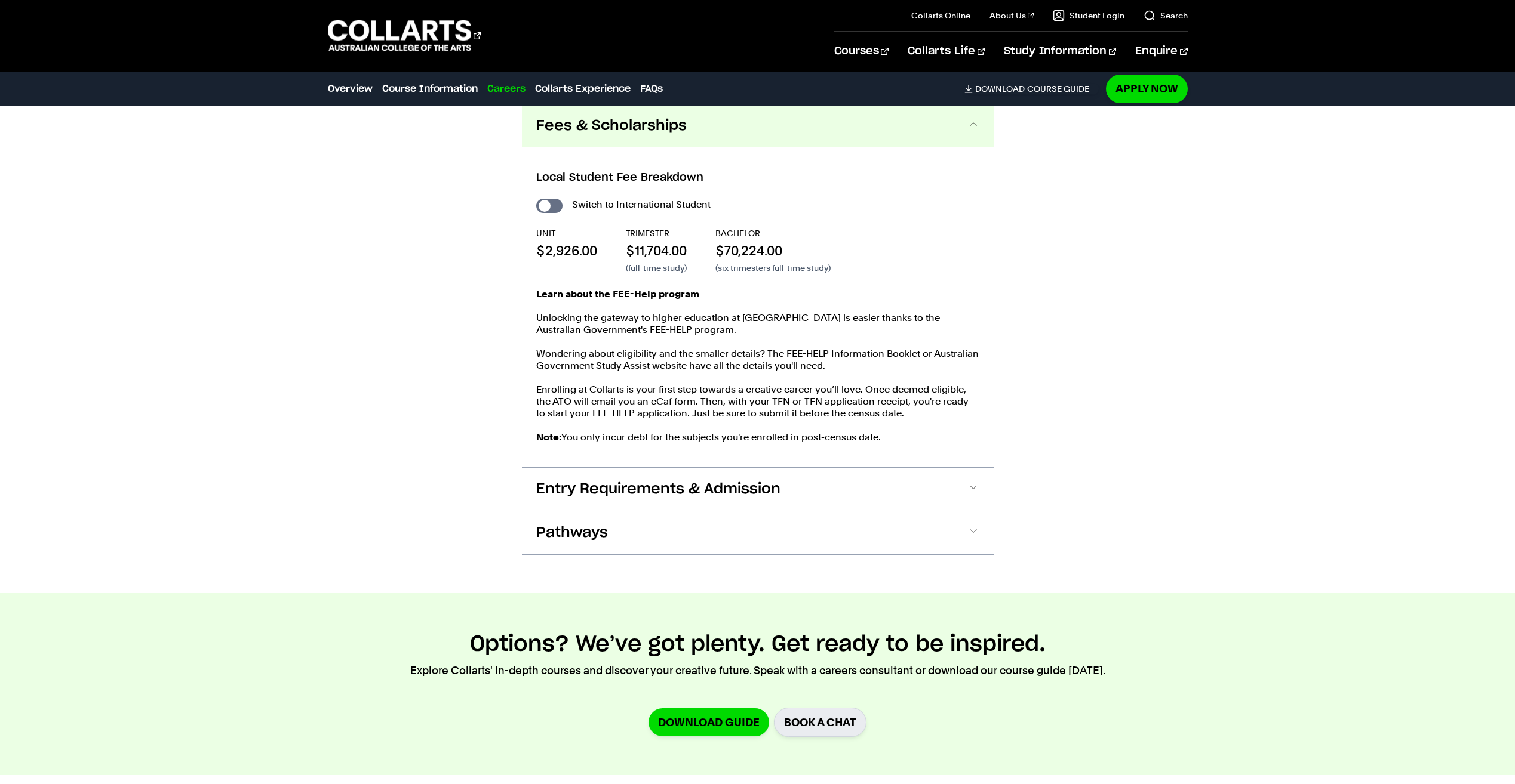
scroll to position [2208, 0]
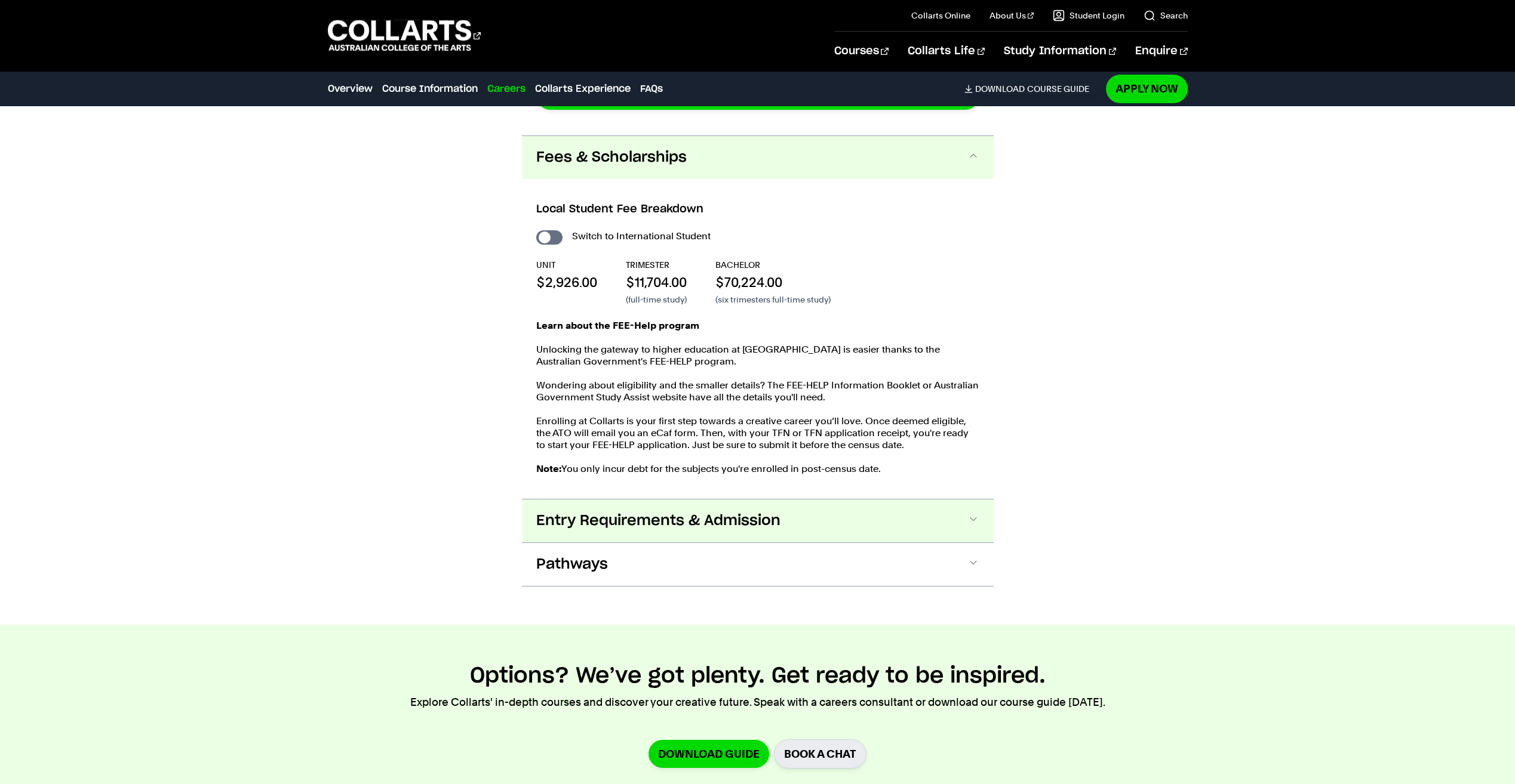
click at [0, 0] on span "Entry Requirements & Admission" at bounding box center [0, 0] width 0 height 0
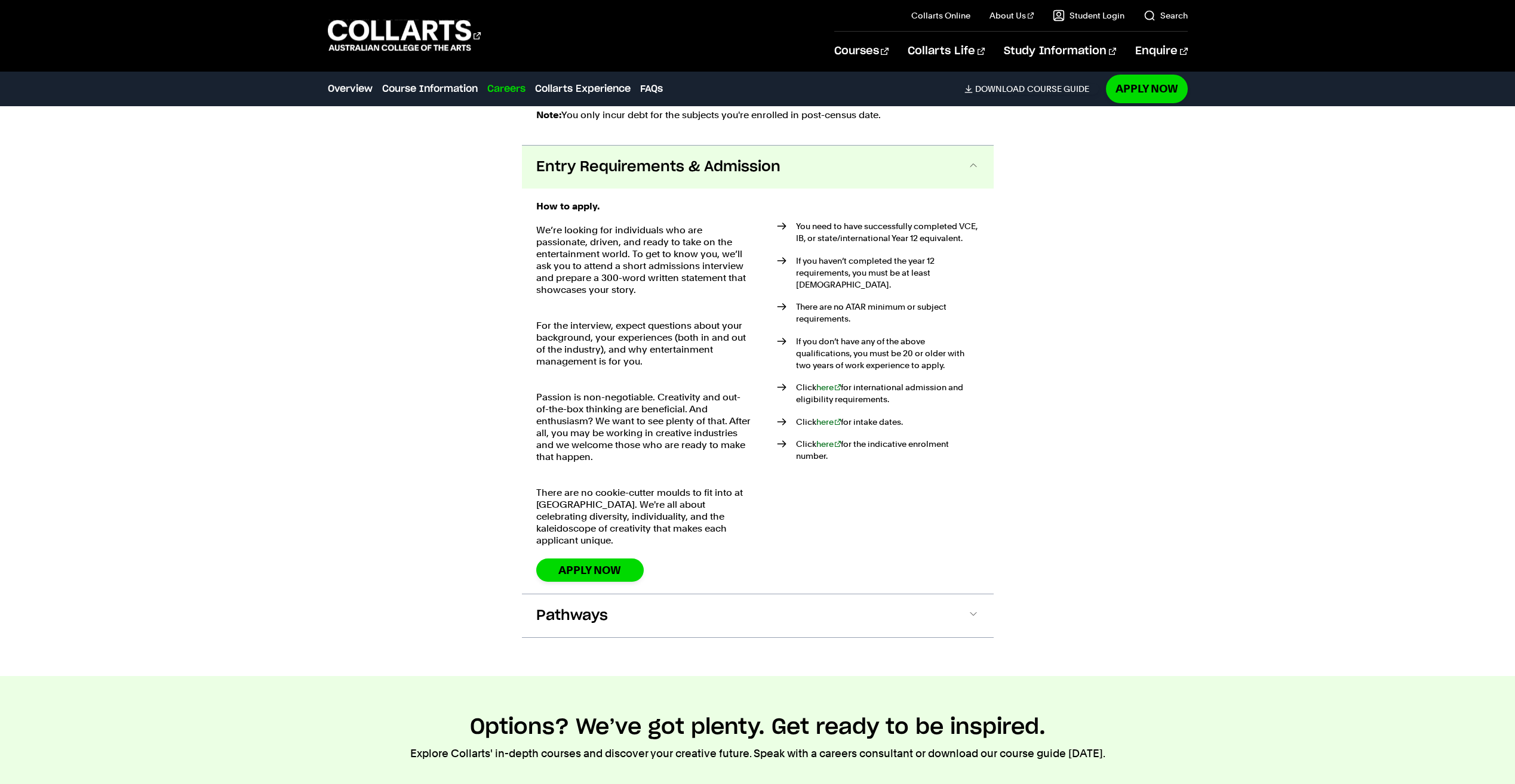
scroll to position [2568, 0]
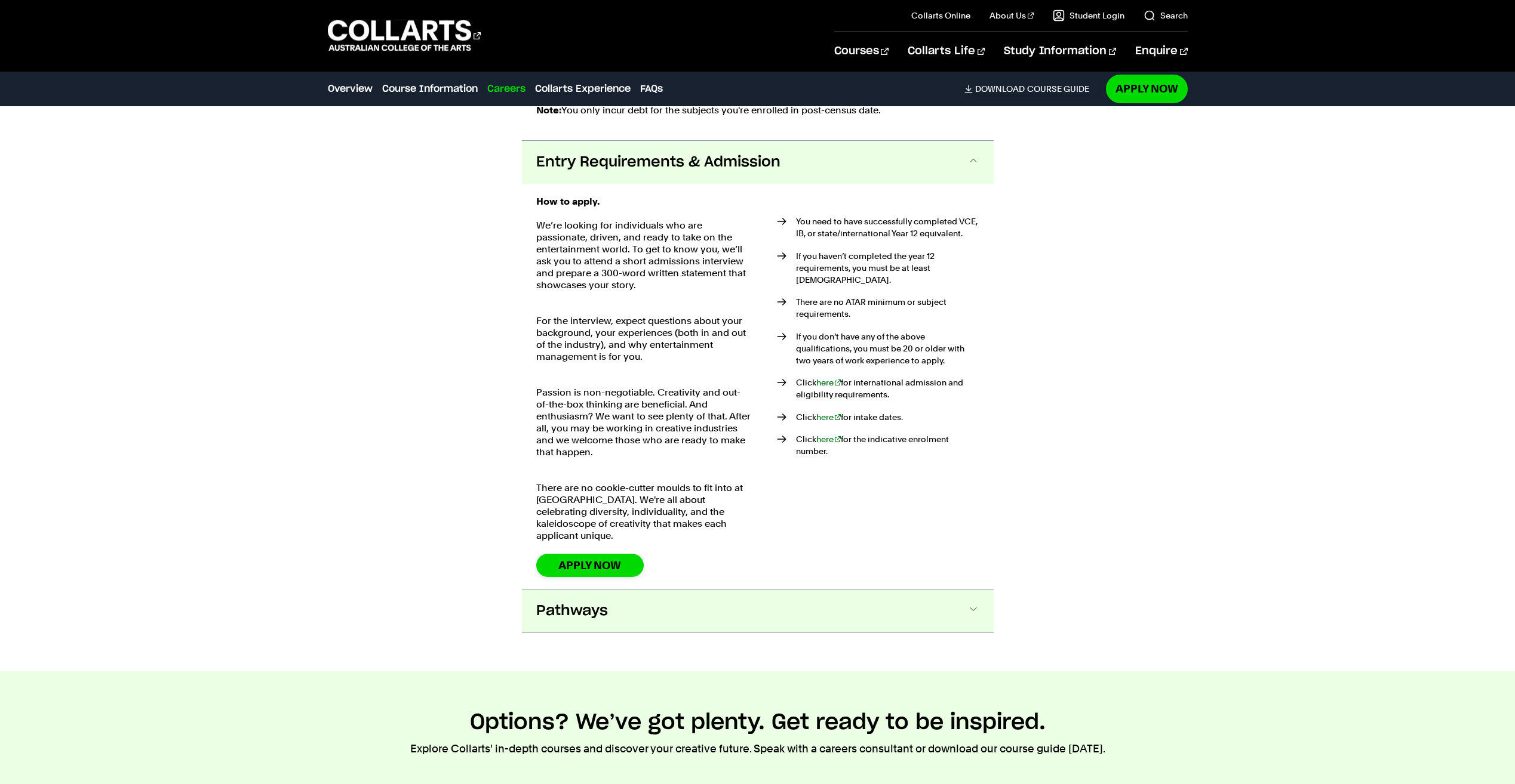
click at [0, 0] on span "Pathways" at bounding box center [0, 0] width 0 height 0
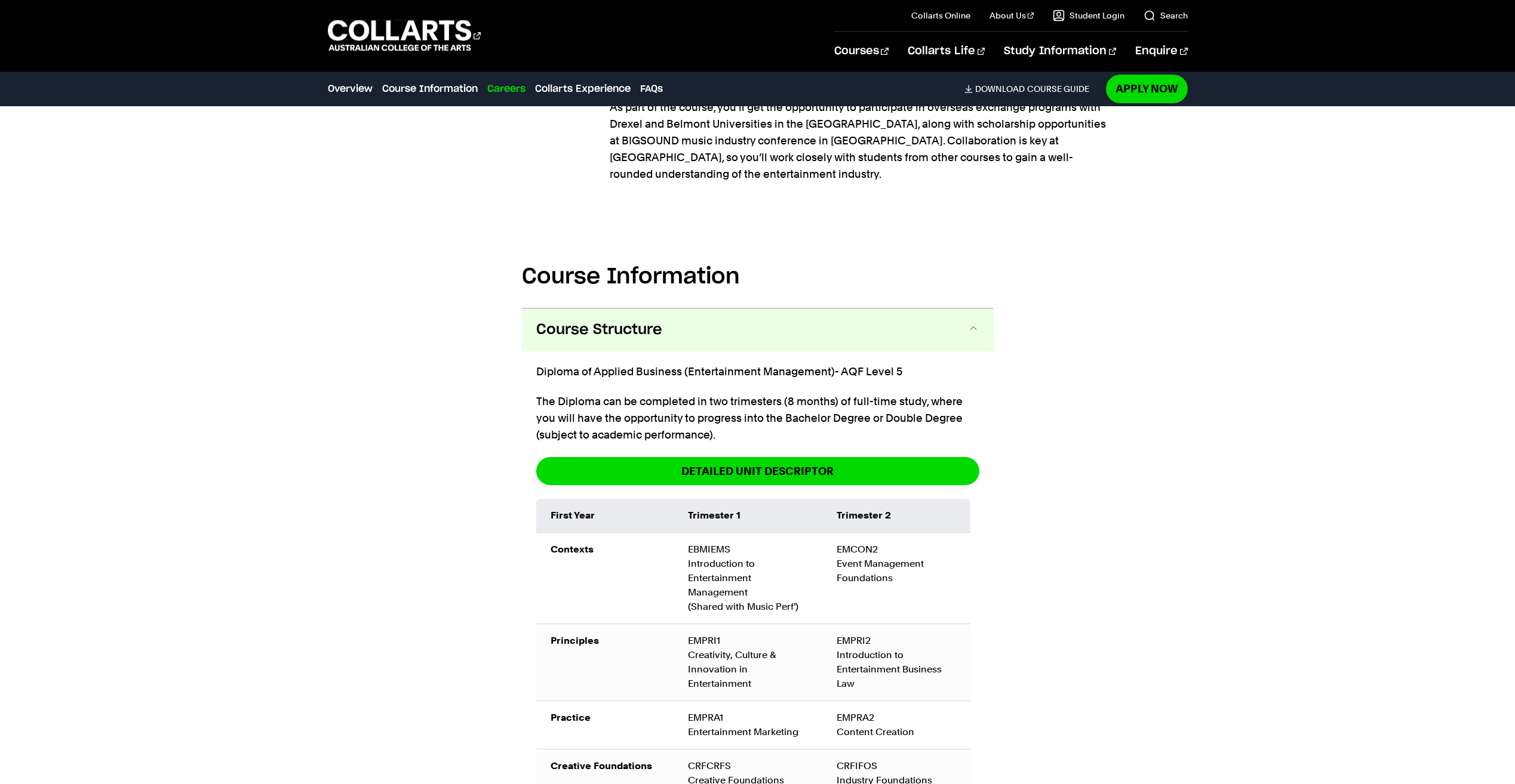
scroll to position [1452, 0]
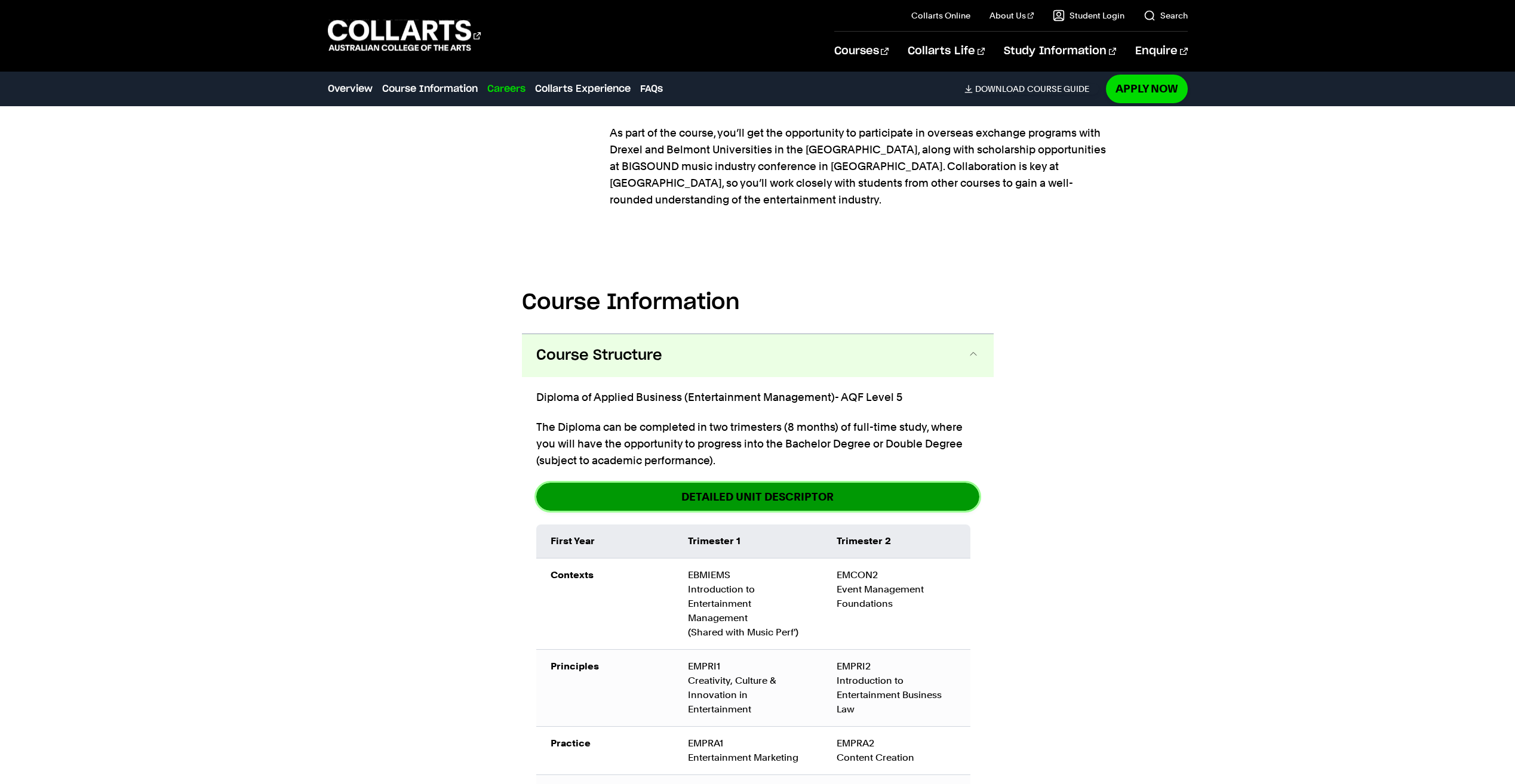
click at [686, 483] on link "detailed unit descriptor" at bounding box center [757, 496] width 443 height 28
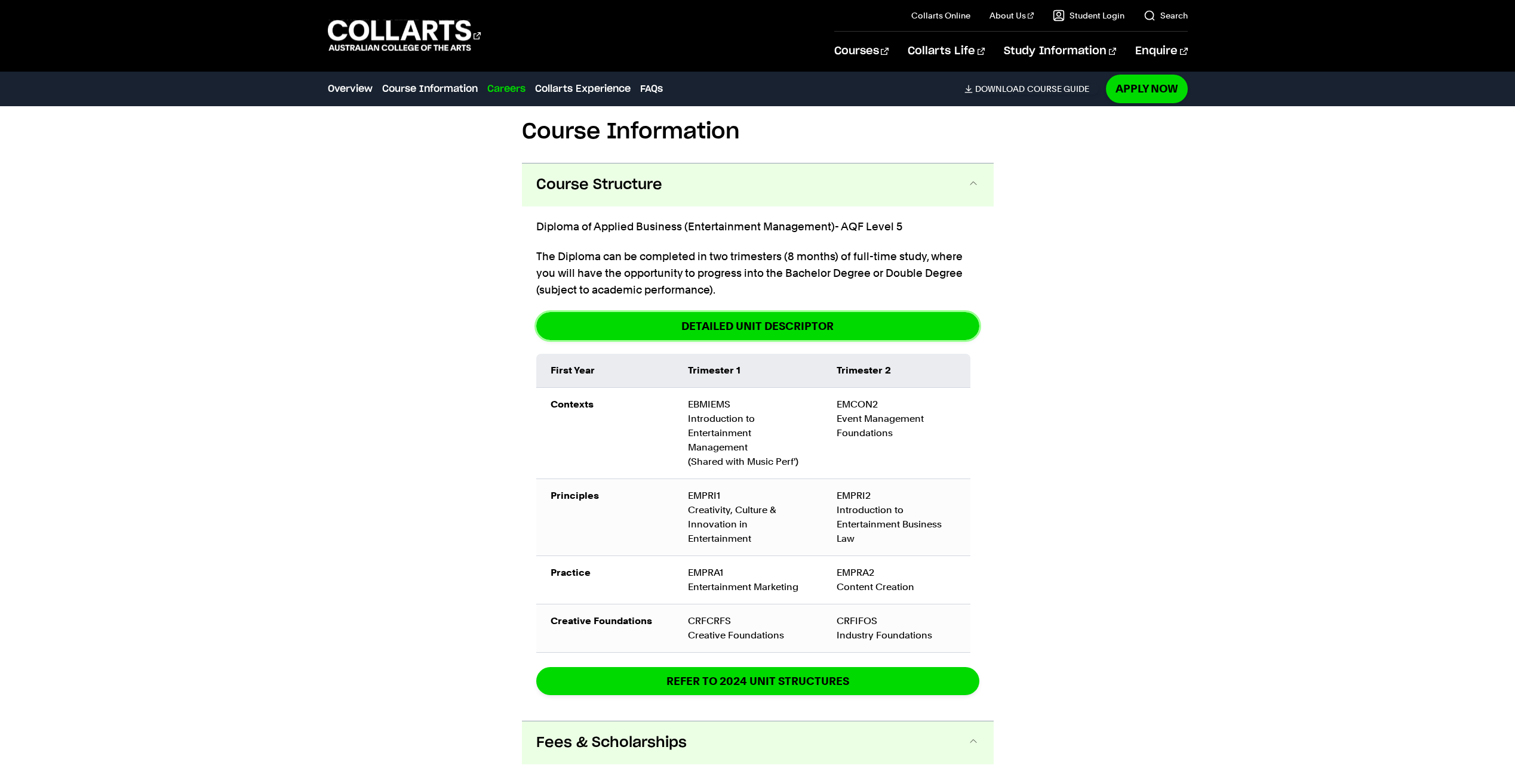
scroll to position [1691, 0]
